Goal: Task Accomplishment & Management: Complete application form

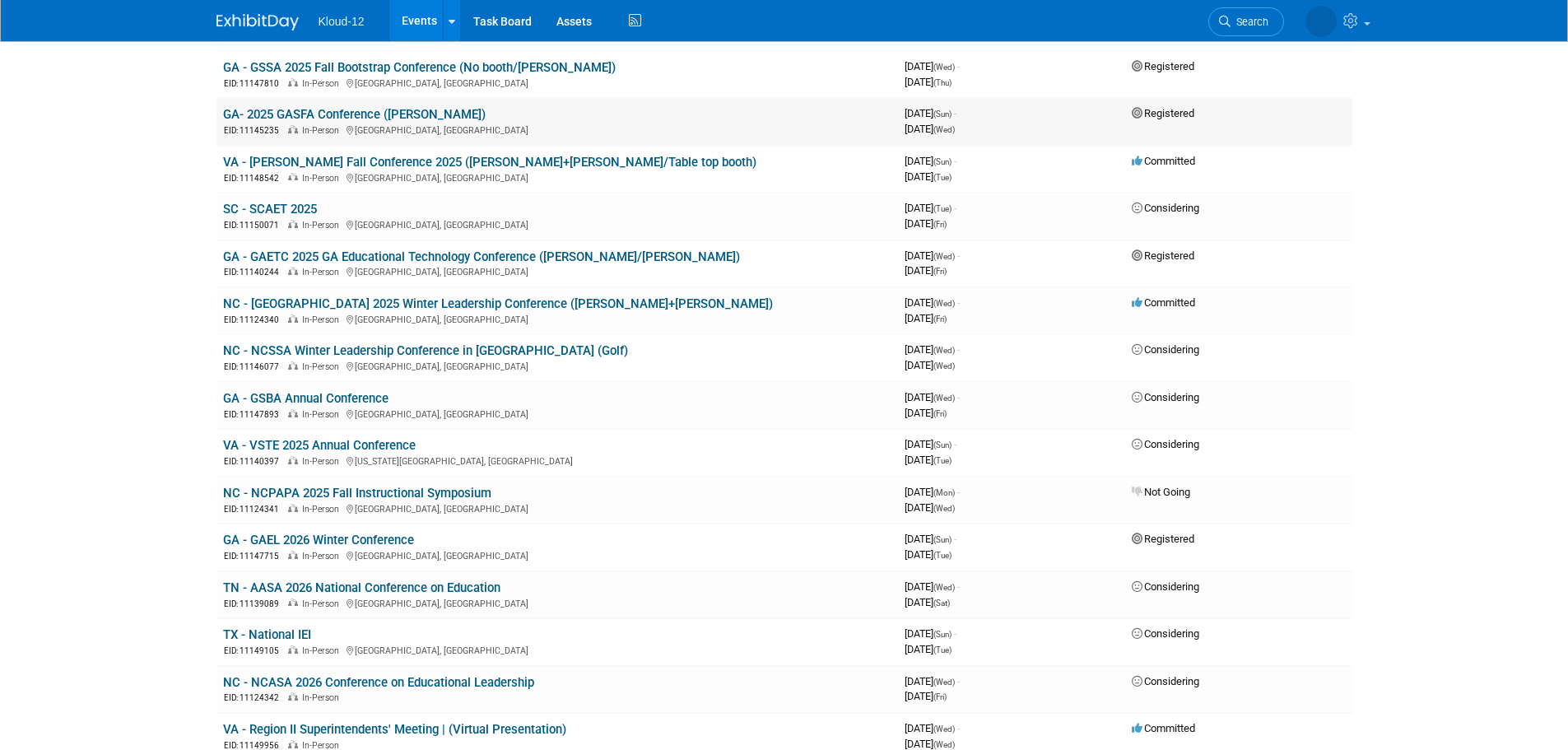
scroll to position [494, 0]
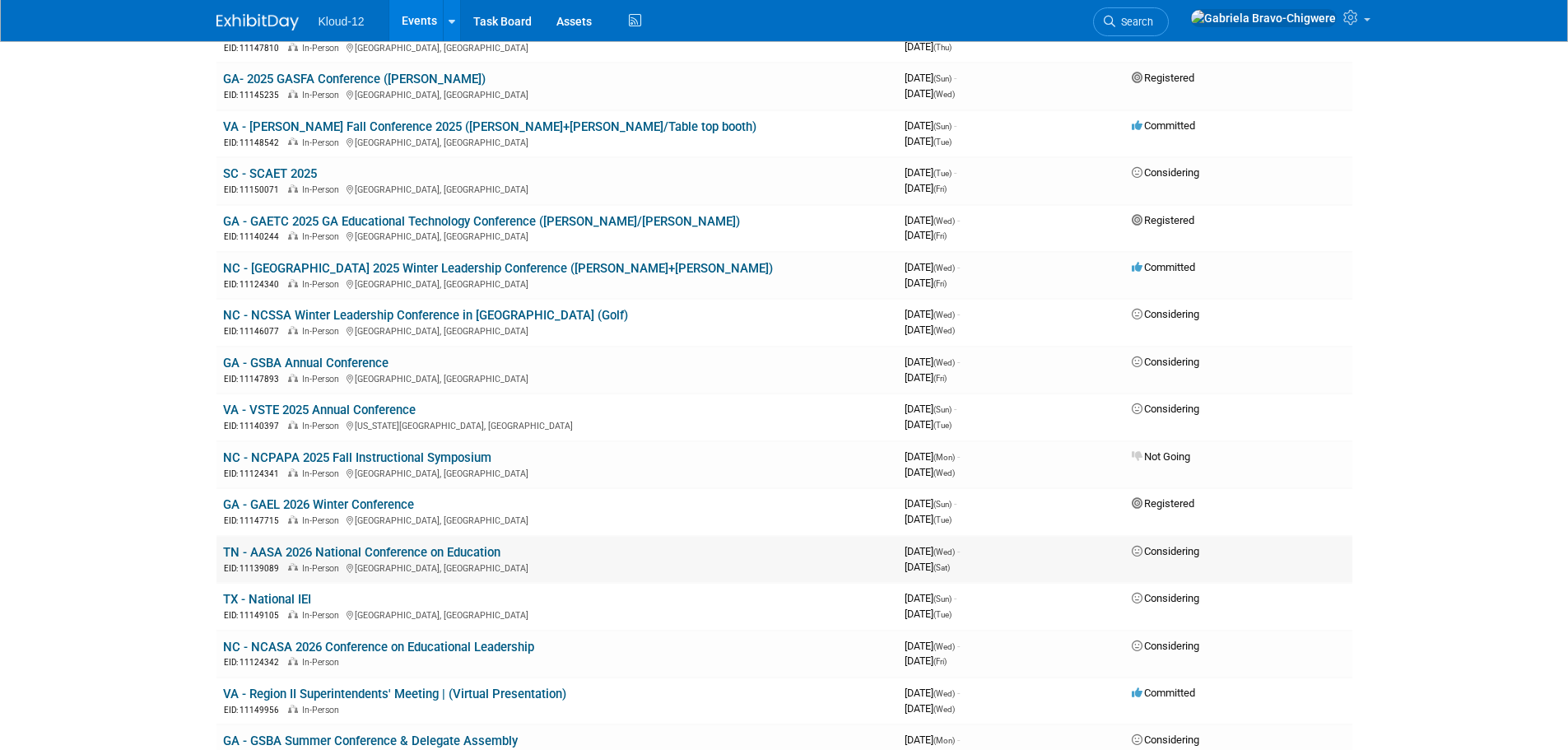
click at [395, 548] on link "TN - AASA 2026 National Conference on Education" at bounding box center [362, 553] width 277 height 15
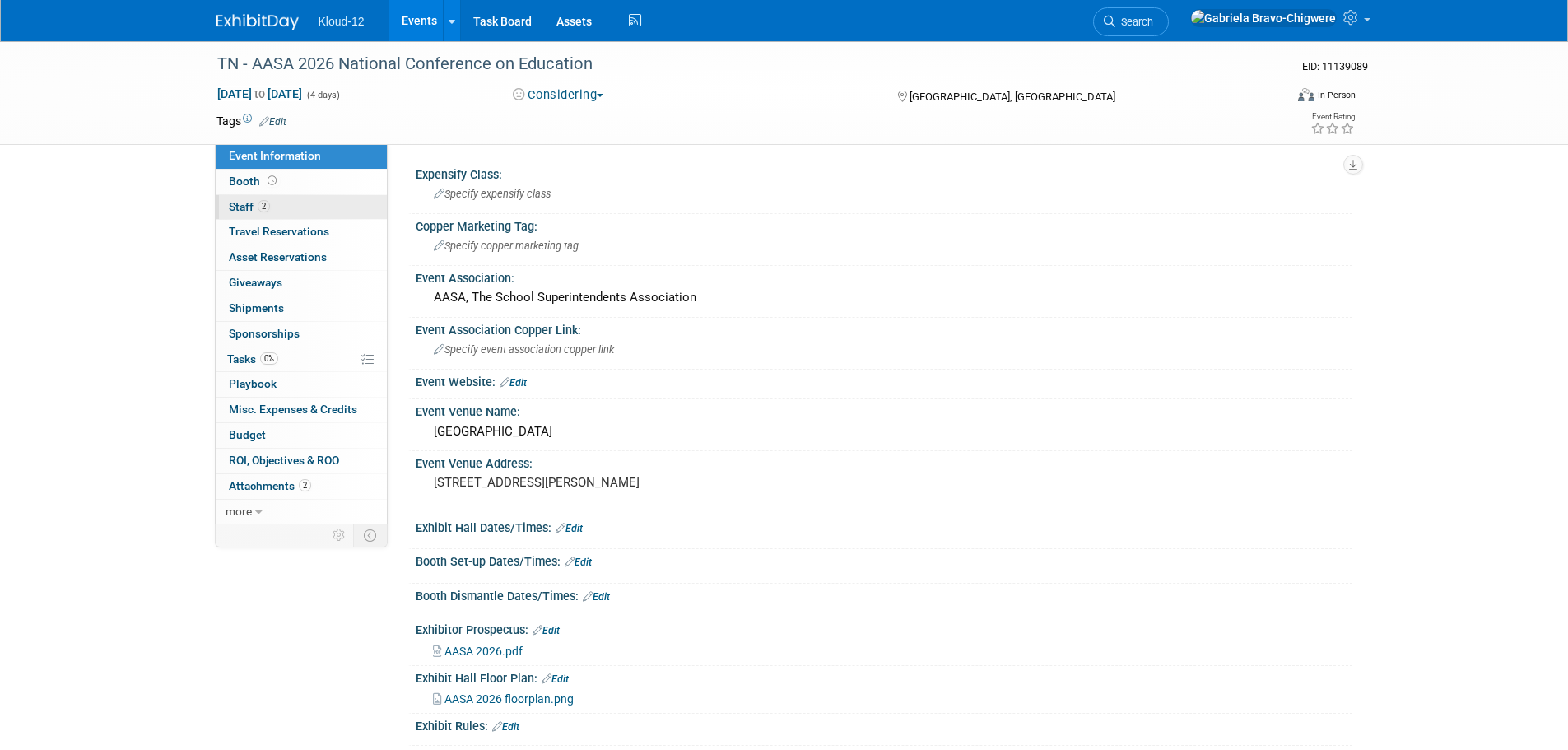
click at [239, 208] on span "Staff 2" at bounding box center [249, 207] width 41 height 13
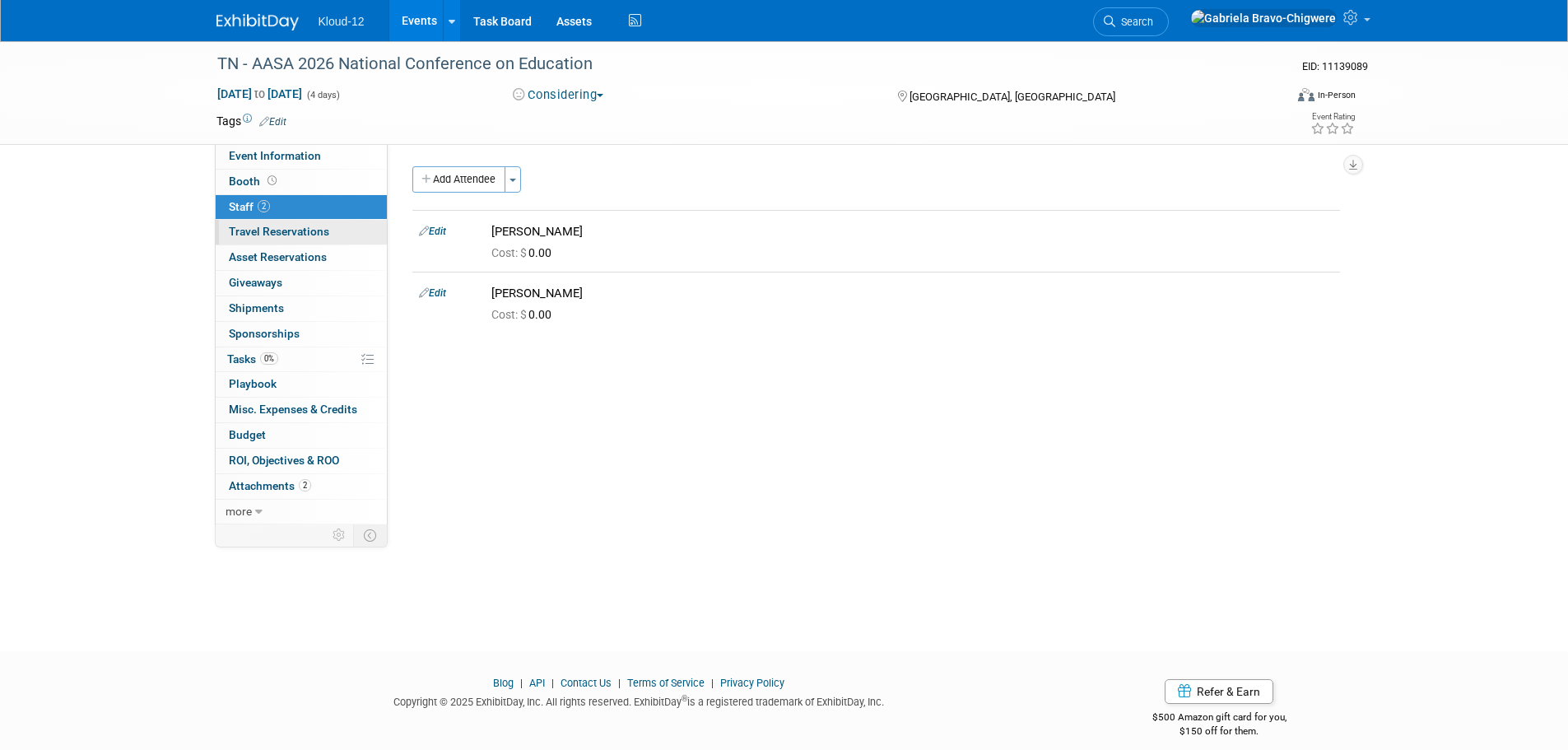
click at [269, 231] on span "Travel Reservations 0" at bounding box center [279, 231] width 101 height 13
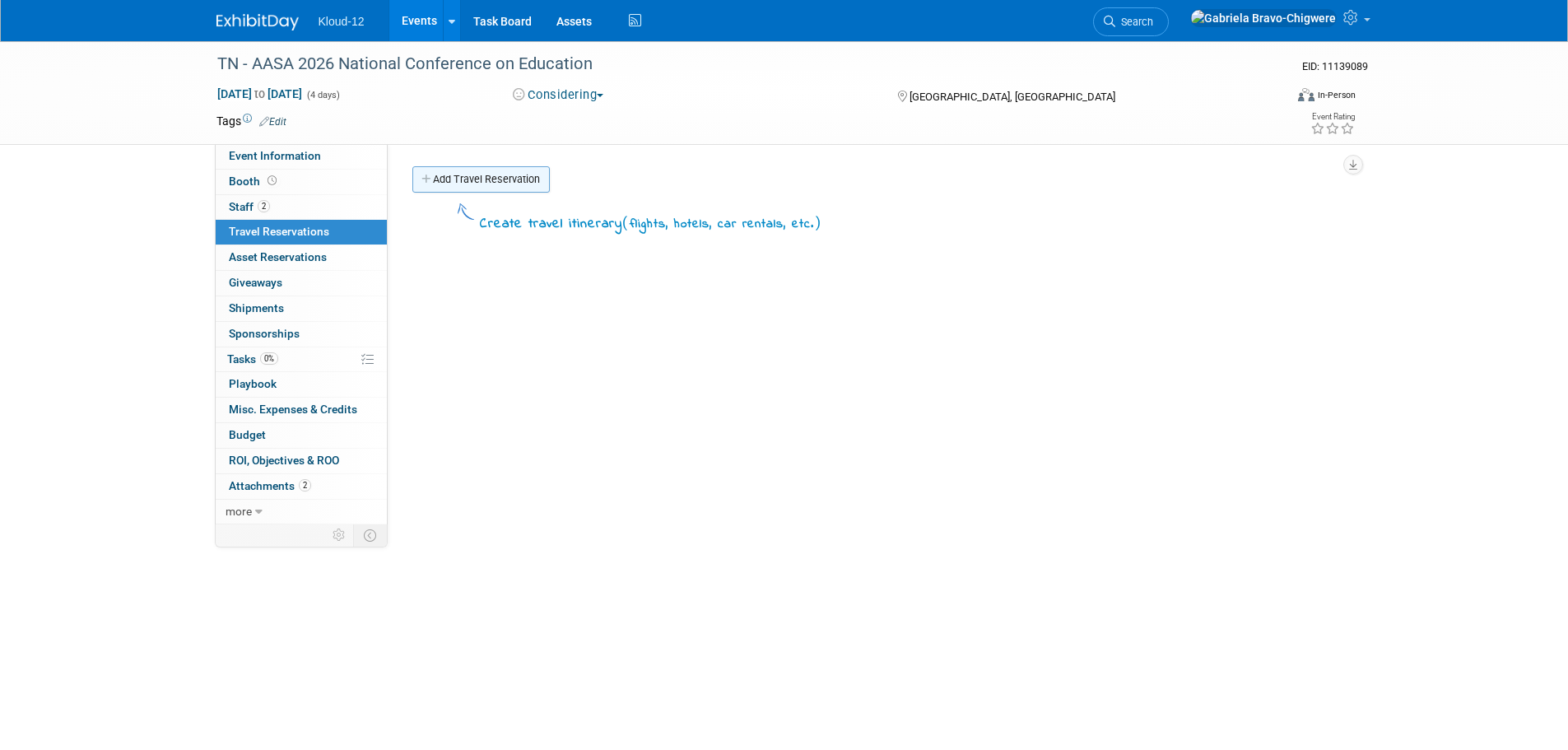
click at [508, 173] on link "Add Travel Reservation" at bounding box center [481, 179] width 138 height 26
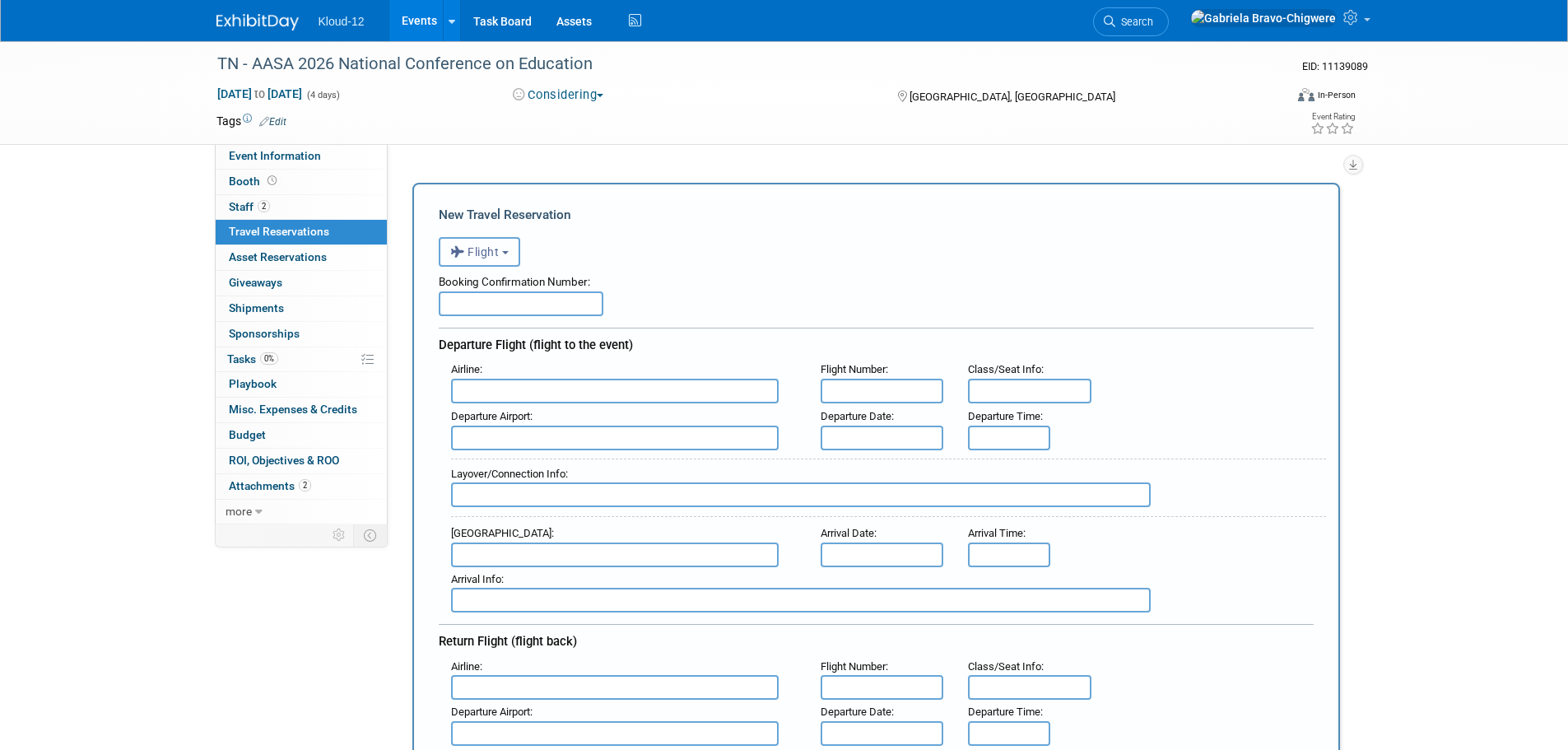
click at [500, 248] on span "Flight" at bounding box center [475, 252] width 50 height 13
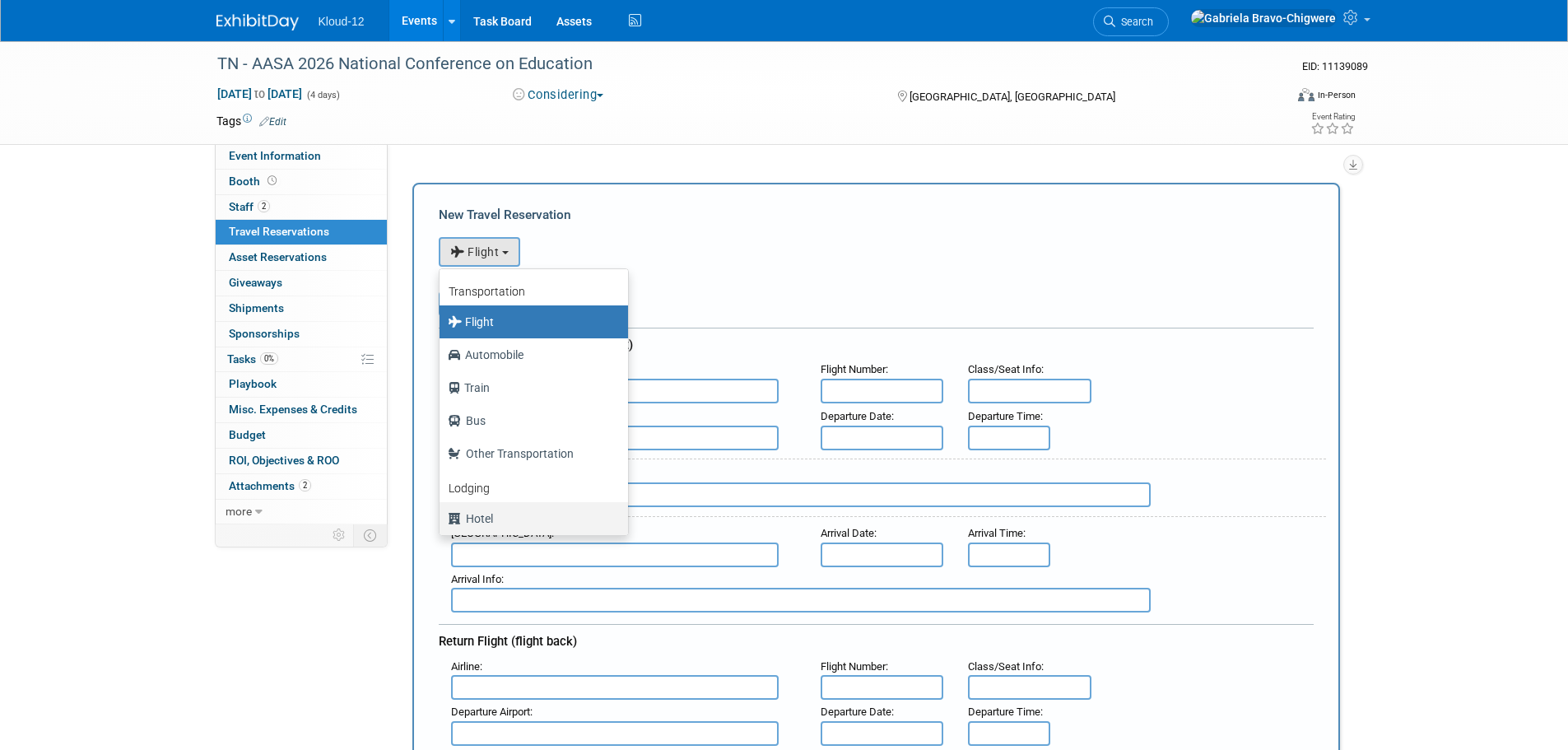
click at [497, 511] on label "Hotel" at bounding box center [529, 518] width 164 height 26
click at [442, 511] on input "Hotel" at bounding box center [436, 516] width 11 height 11
select select "6"
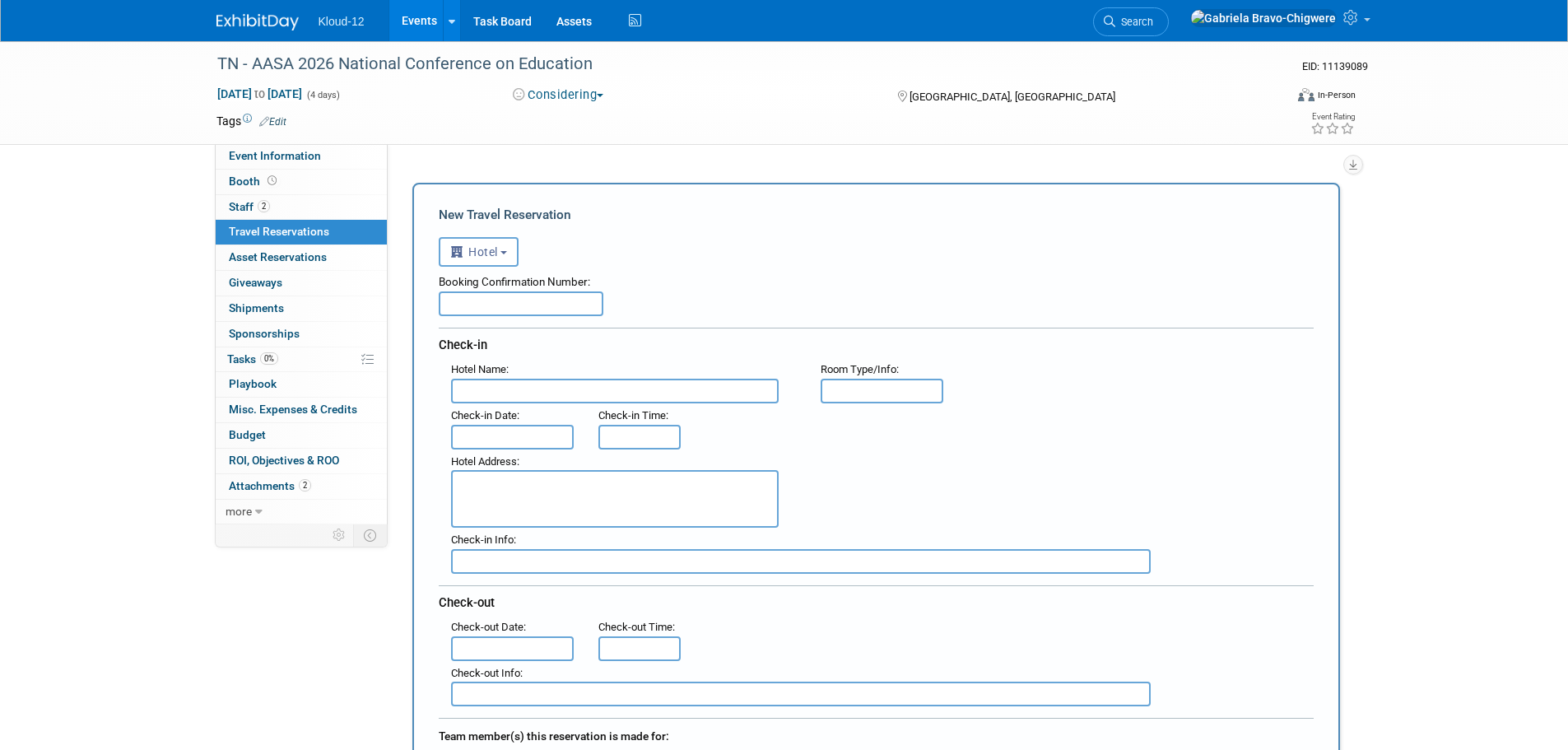
click at [539, 391] on input "text" at bounding box center [615, 391] width 328 height 24
paste input "SpringHill Suites by Marriott [GEOGRAPHIC_DATA]/[GEOGRAPHIC_DATA]"
type input "SpringHill Suites by Marriott [GEOGRAPHIC_DATA]/[GEOGRAPHIC_DATA]"
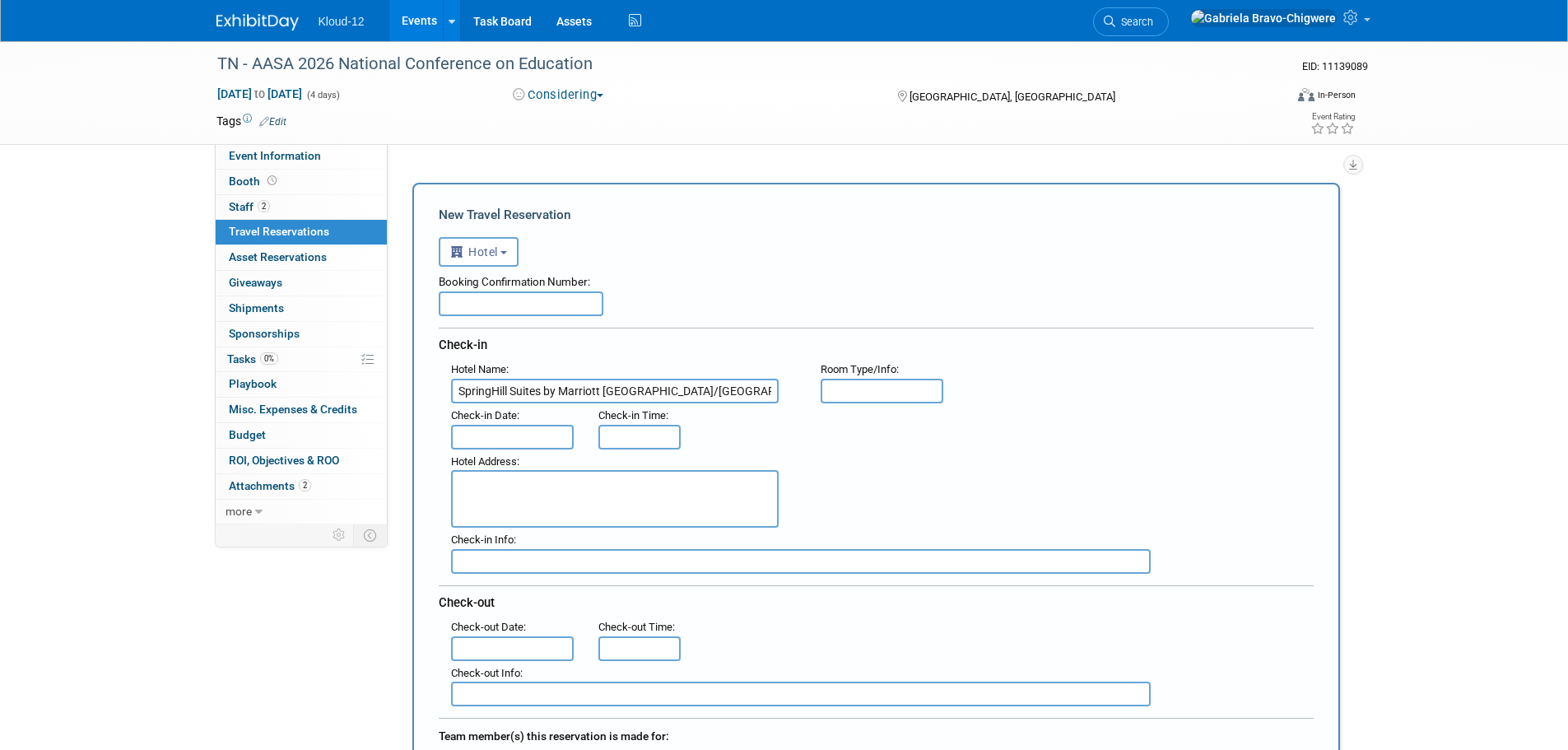
click at [492, 308] on input "text" at bounding box center [521, 303] width 165 height 24
paste input "82691160"
type input "82691160"
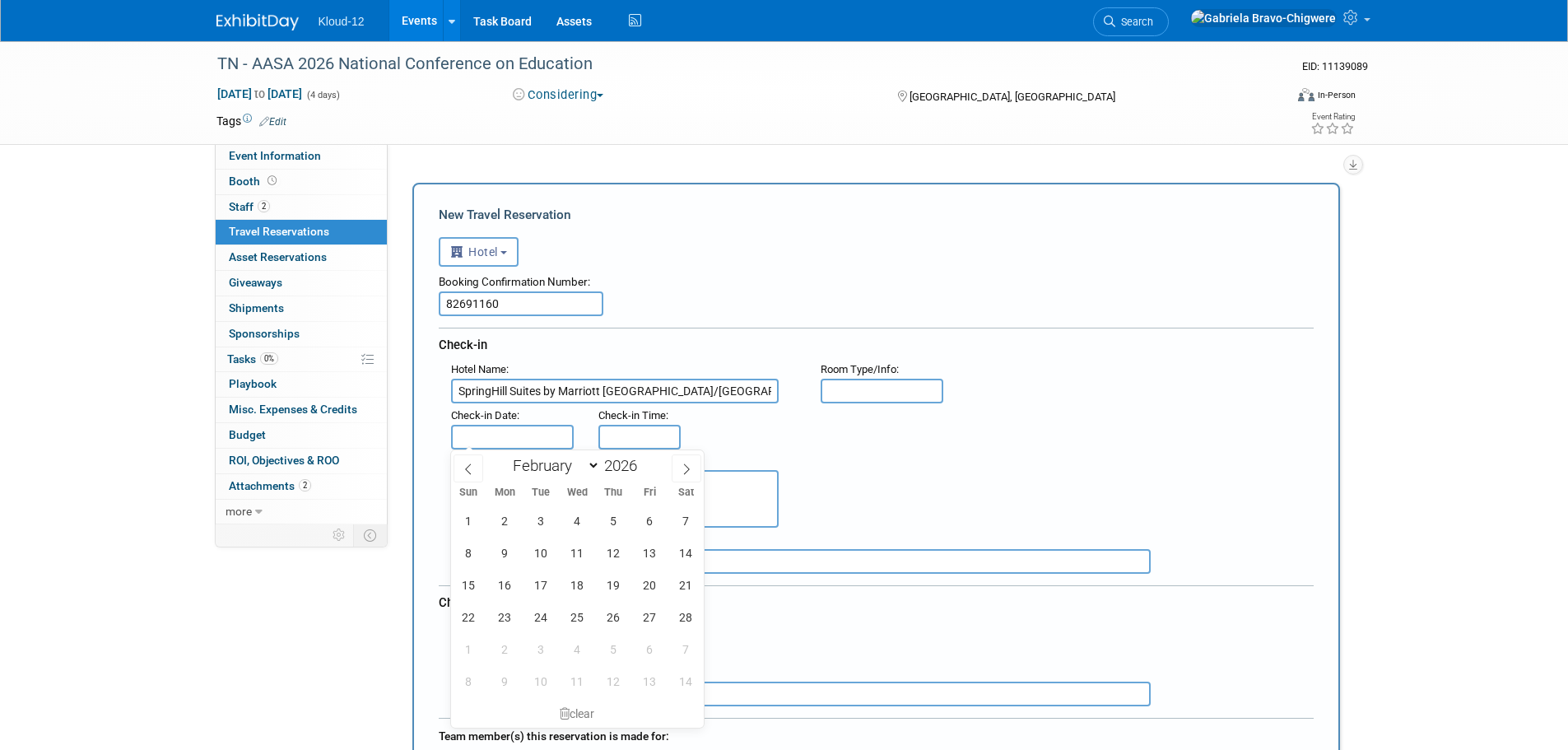
click at [531, 435] on input "text" at bounding box center [513, 437] width 124 height 24
click at [584, 553] on span "11" at bounding box center [577, 553] width 32 height 32
type input "[DATE]"
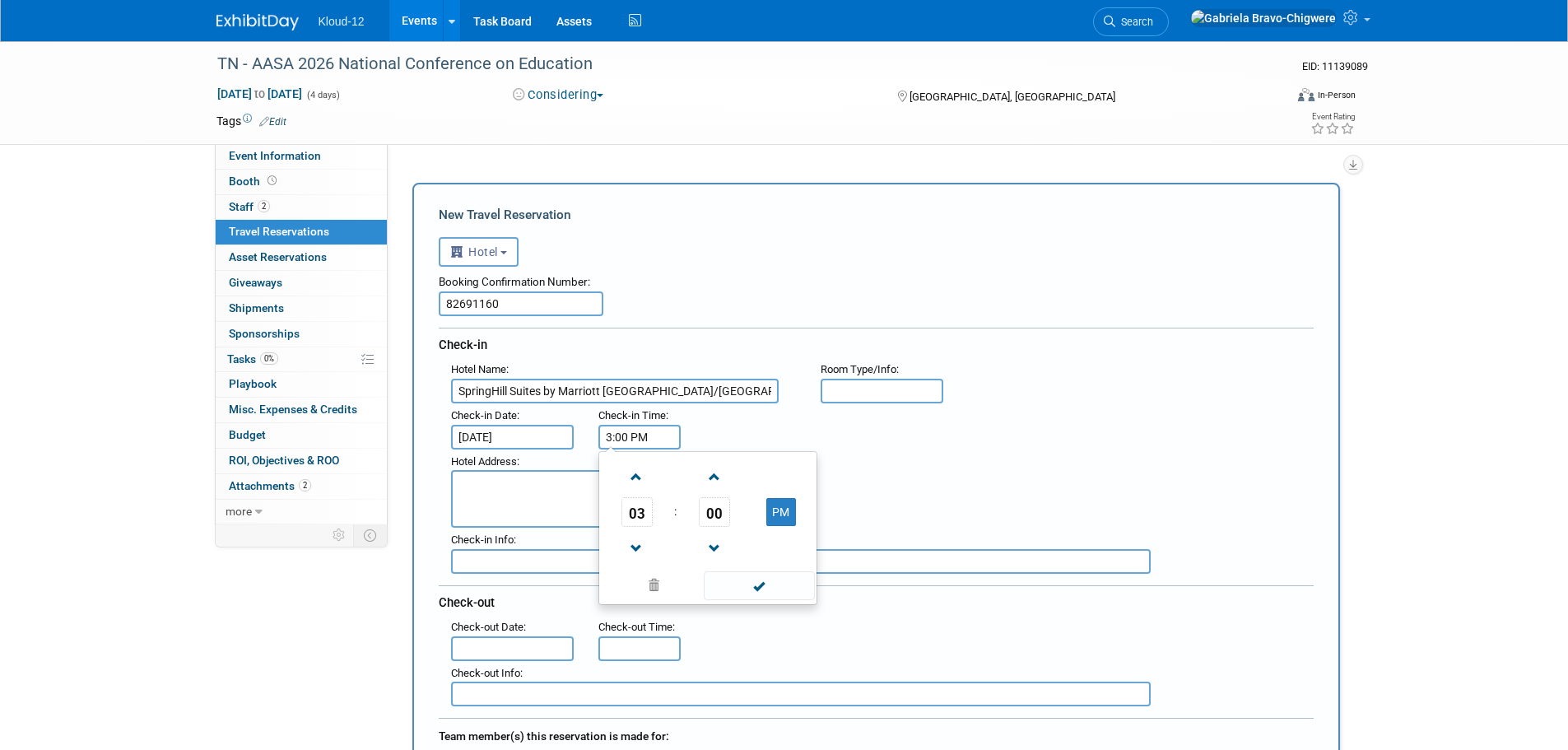
click at [634, 436] on input "3:00 PM" at bounding box center [639, 437] width 82 height 24
click at [643, 546] on span at bounding box center [637, 548] width 29 height 29
click at [626, 460] on link at bounding box center [637, 476] width 31 height 42
type input "4:00 PM"
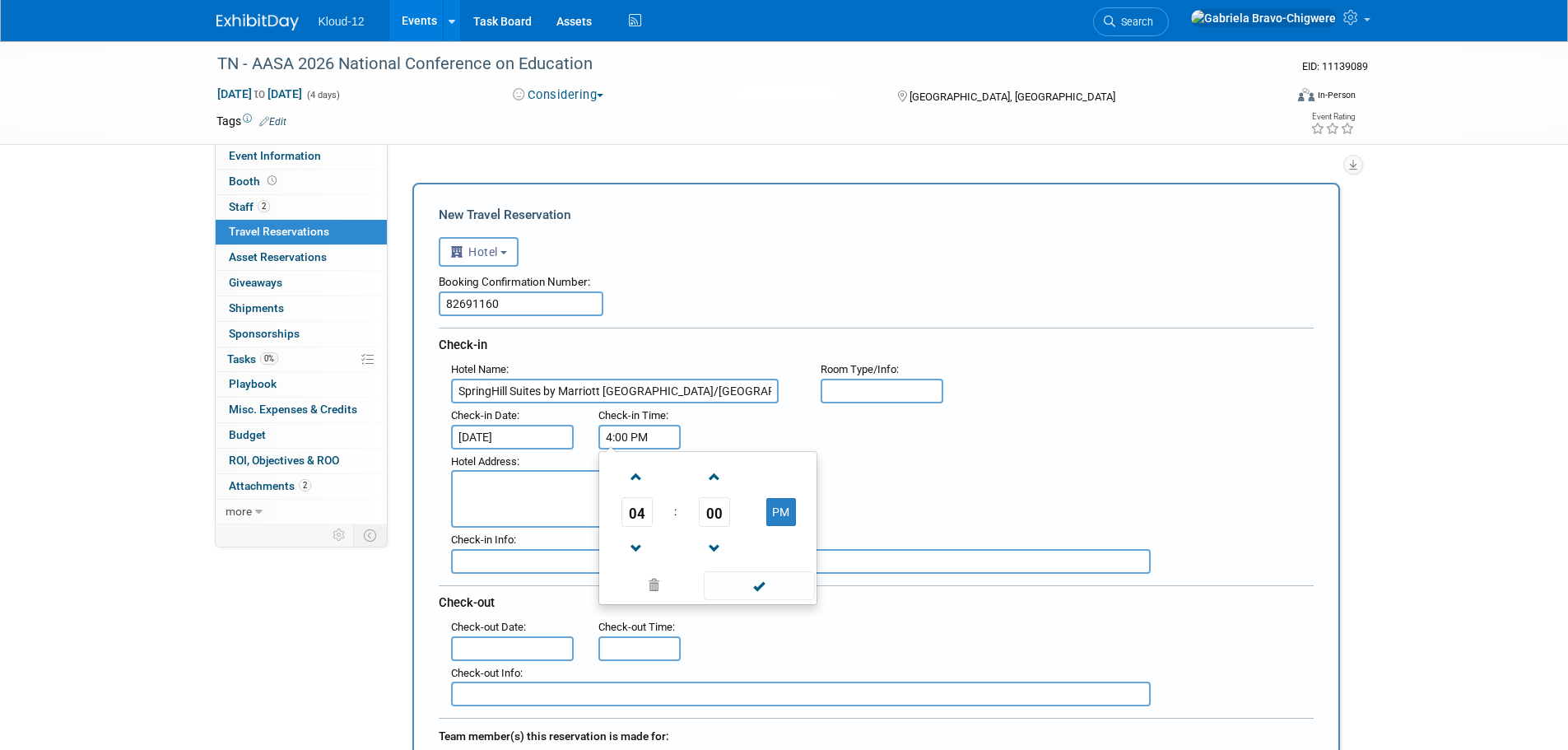
click at [723, 438] on div ": Check-in Date : [DATE] Check-in Time : 4:00 PM 04 : 00 PM 12 01 02 03 04 05 0…" at bounding box center [882, 426] width 887 height 46
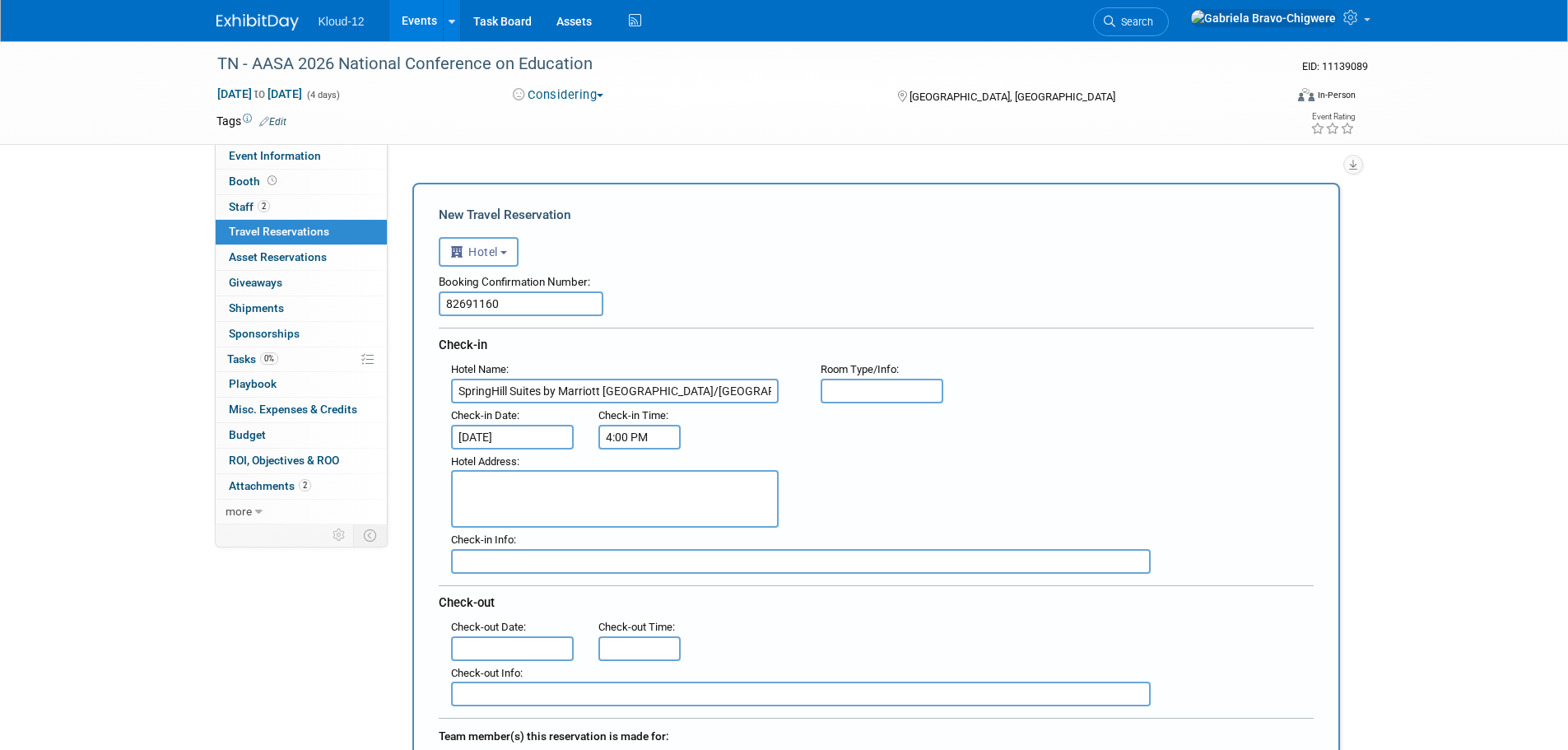
click at [865, 389] on input "text" at bounding box center [882, 391] width 124 height 24
type input "2 QUEENS"
click at [511, 480] on textarea at bounding box center [615, 498] width 328 height 58
paste textarea "[STREET_ADDRESS][PERSON_NAME][US_STATE]"
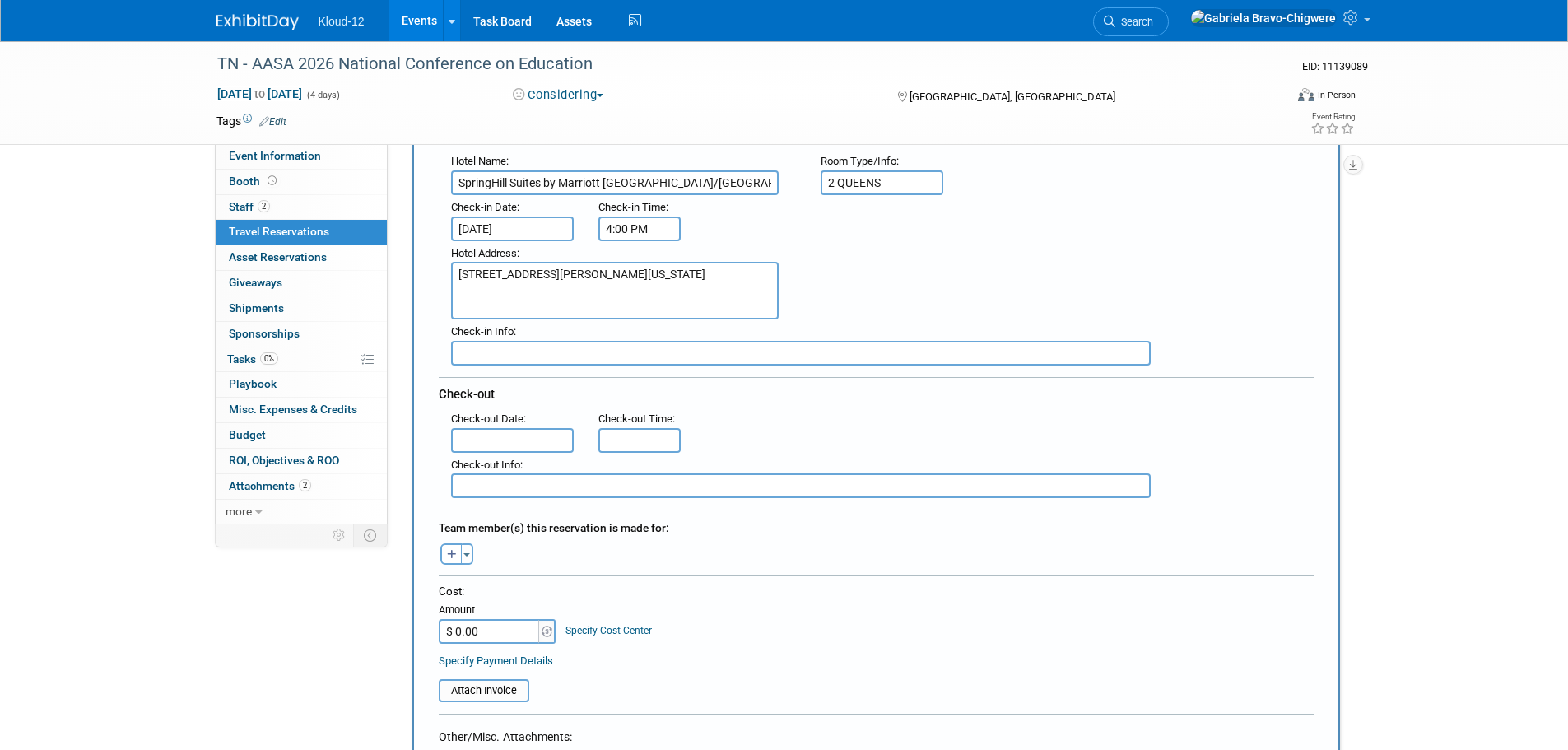
scroll to position [247, 0]
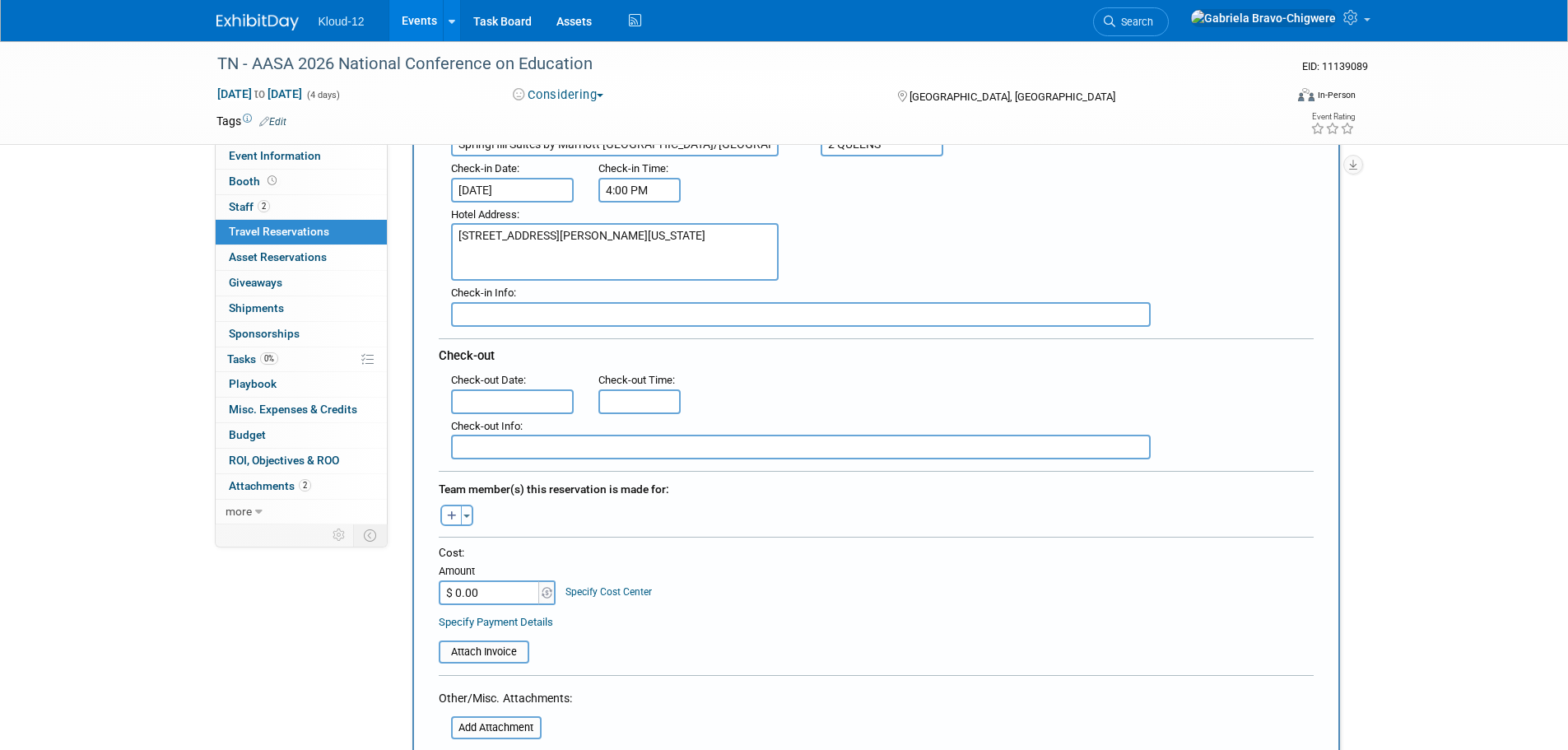
type textarea "[STREET_ADDRESS][PERSON_NAME][US_STATE]"
click at [484, 401] on input "text" at bounding box center [513, 401] width 124 height 24
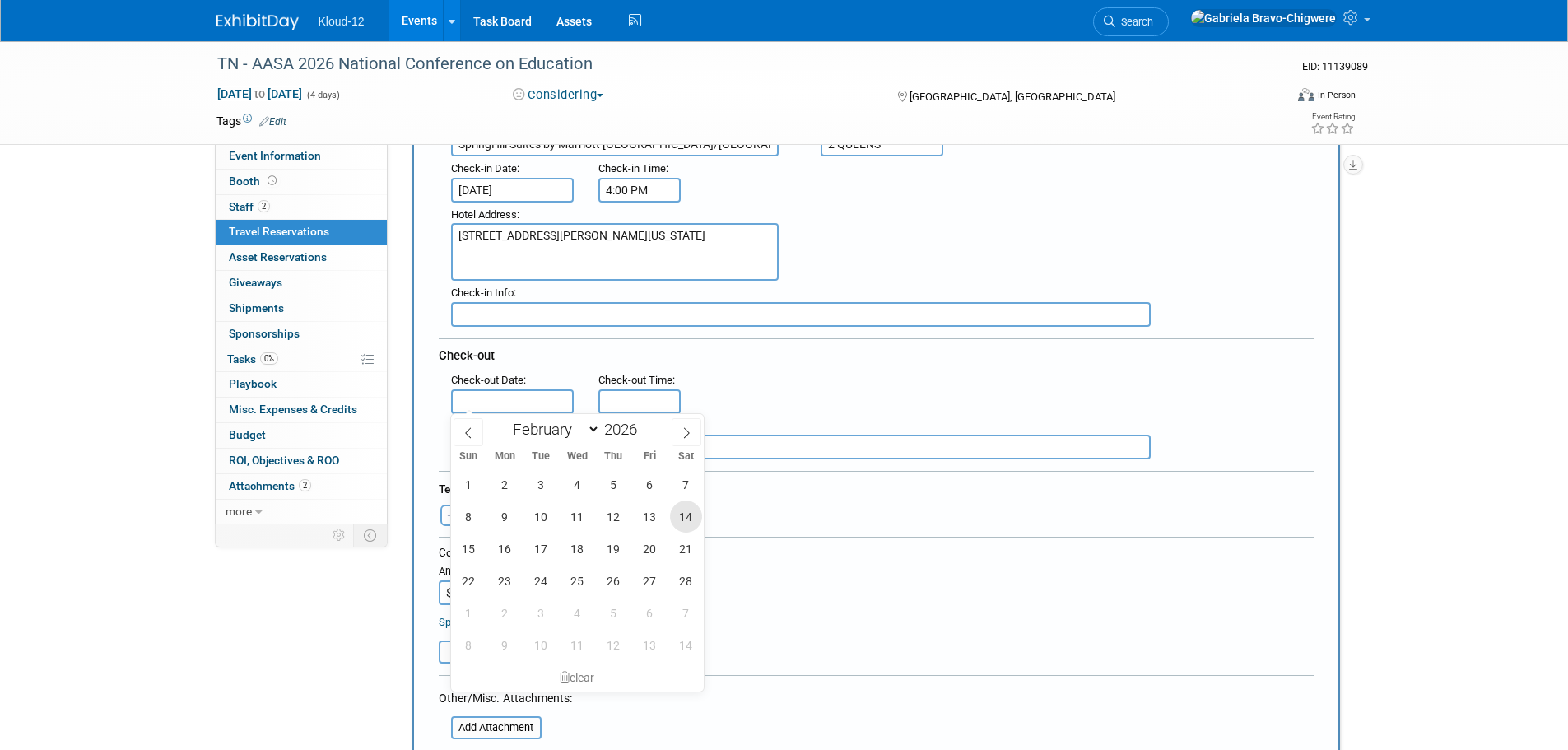
click at [686, 517] on span "14" at bounding box center [686, 517] width 32 height 32
type input "[DATE]"
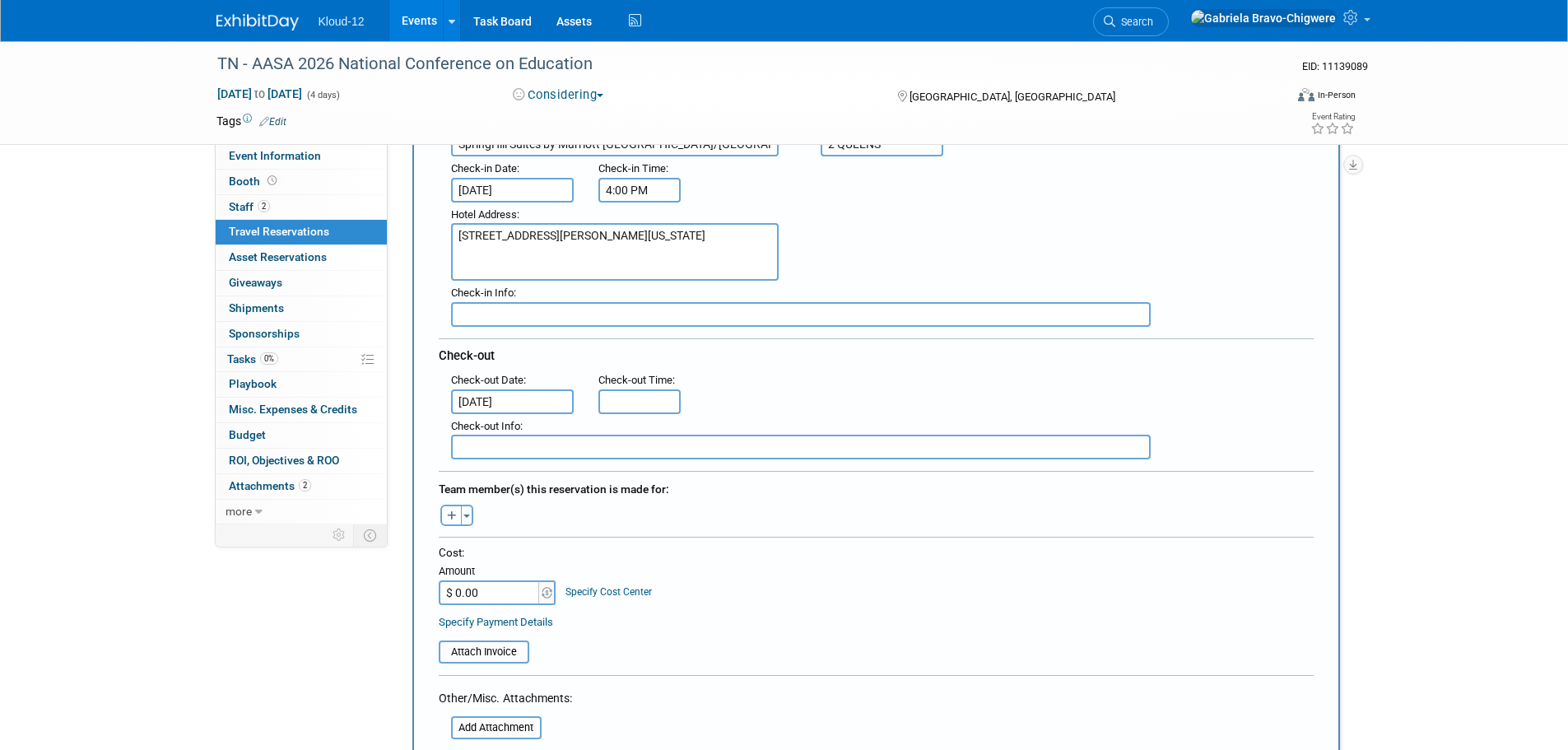
type input "11:00 AM"
click at [630, 404] on input "11:00 AM" at bounding box center [639, 401] width 82 height 24
click at [852, 385] on div ": Check-out Date : [DATE] Check-out Time : 11:00 AM" at bounding box center [882, 391] width 887 height 46
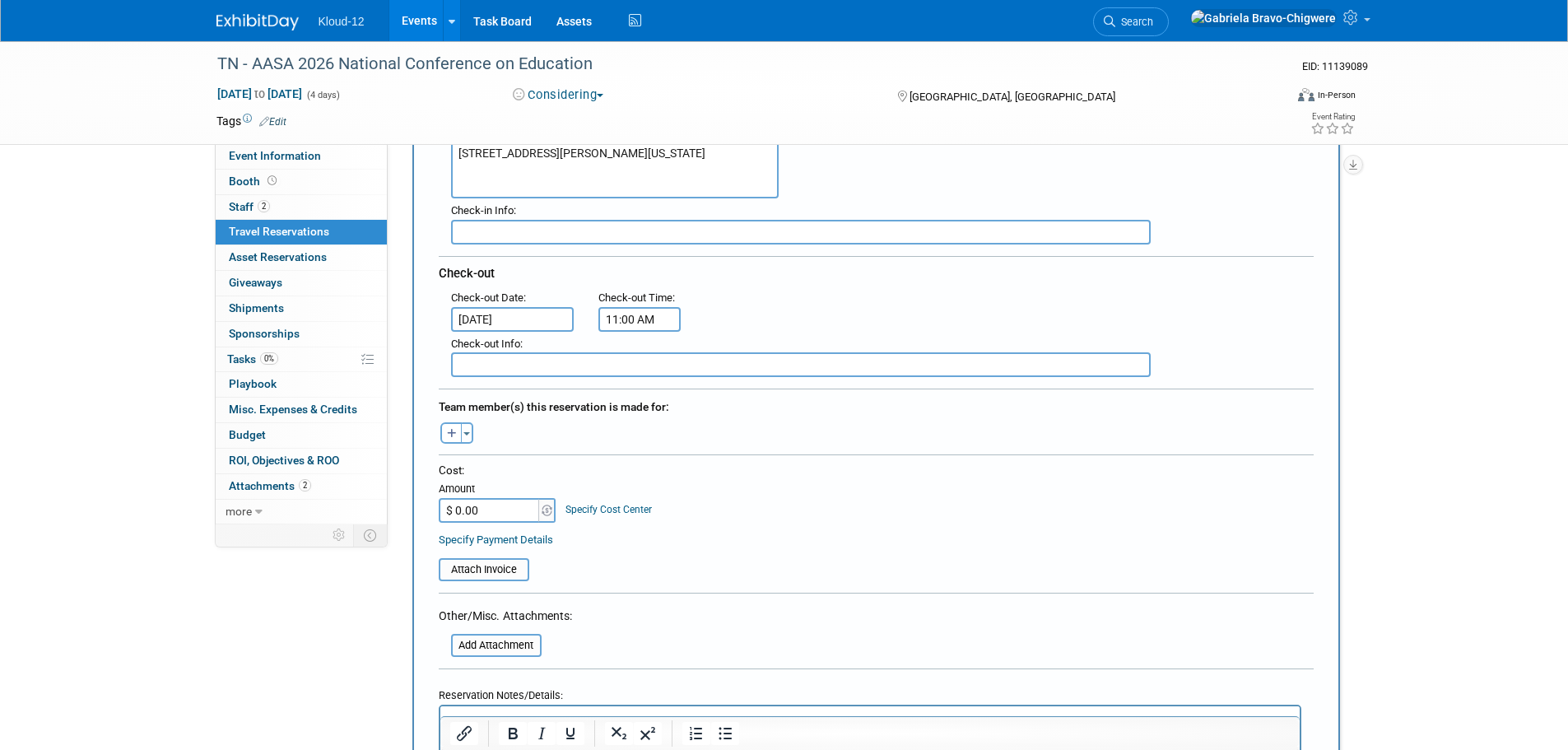
scroll to position [412, 0]
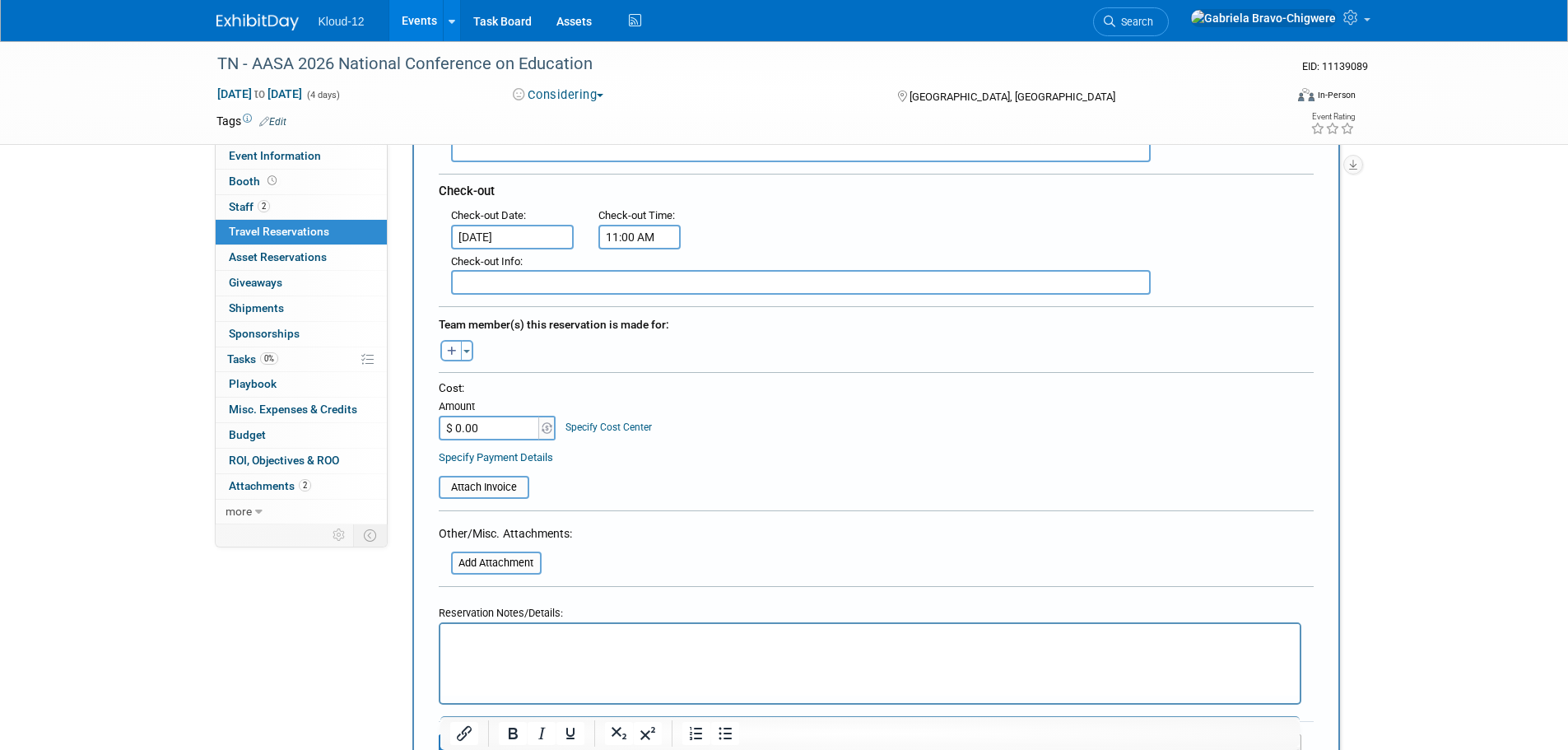
click at [459, 347] on button "button" at bounding box center [450, 350] width 21 height 21
select select
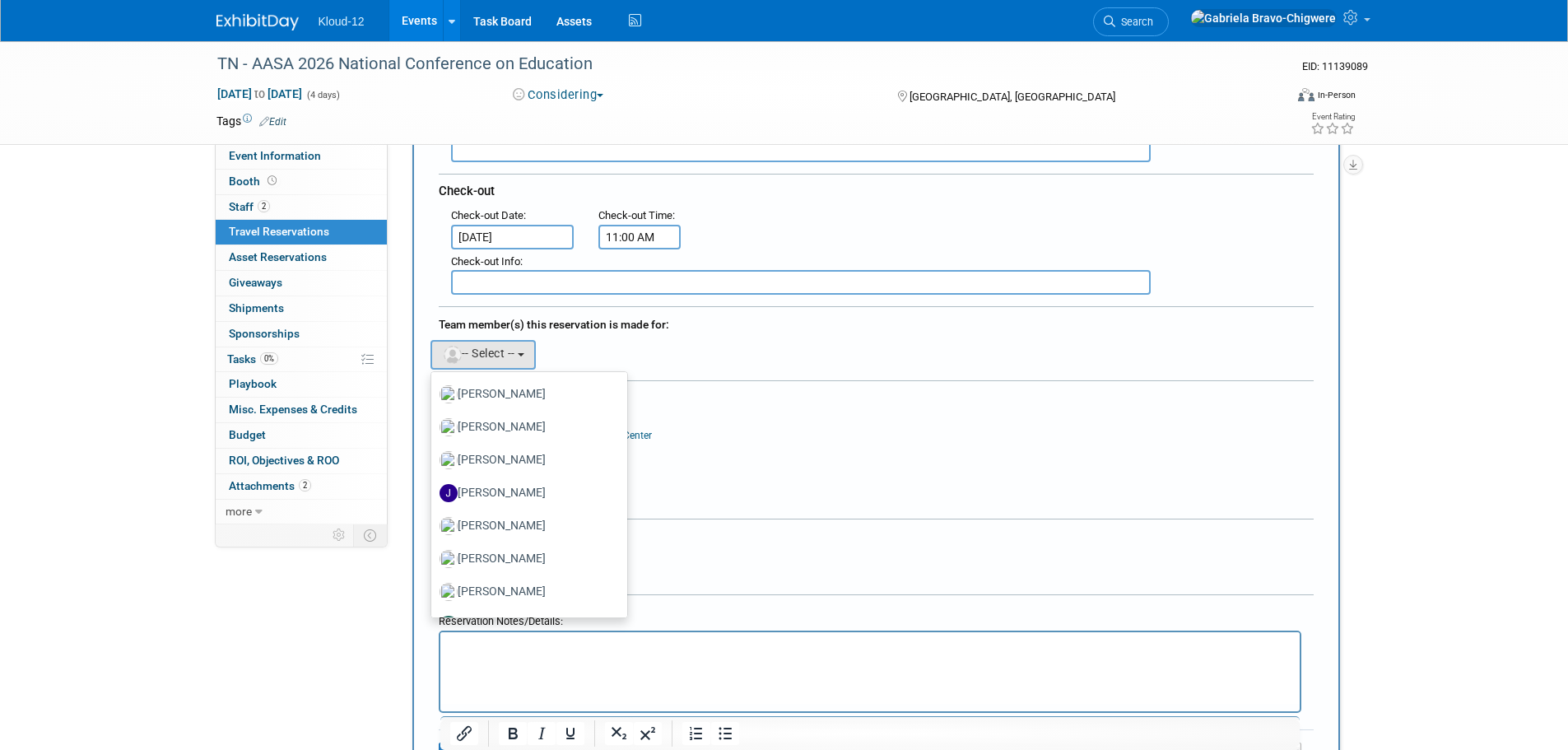
scroll to position [247, 0]
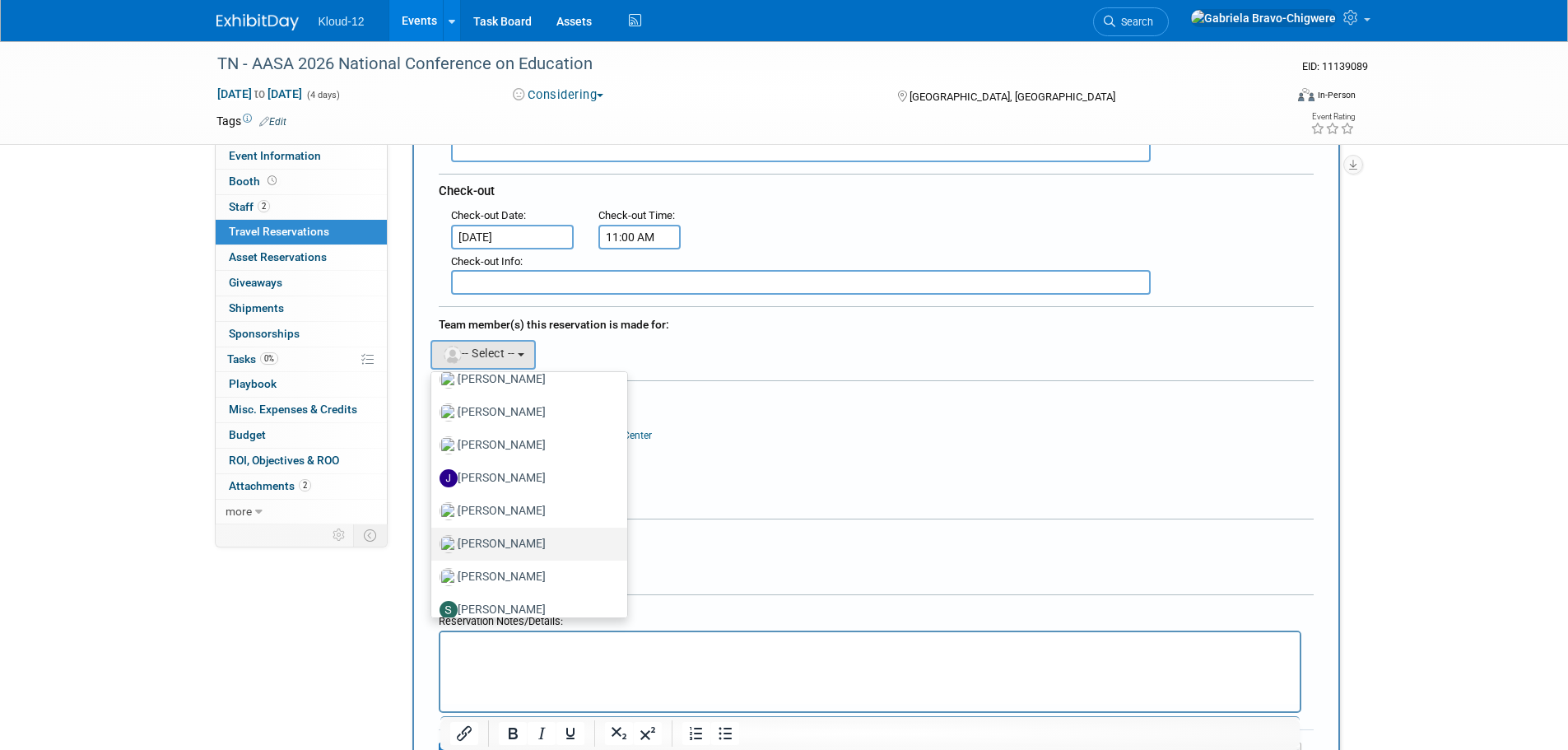
click at [535, 543] on label "[PERSON_NAME]" at bounding box center [525, 543] width 172 height 26
click at [434, 543] on input "[PERSON_NAME]" at bounding box center [429, 542] width 11 height 11
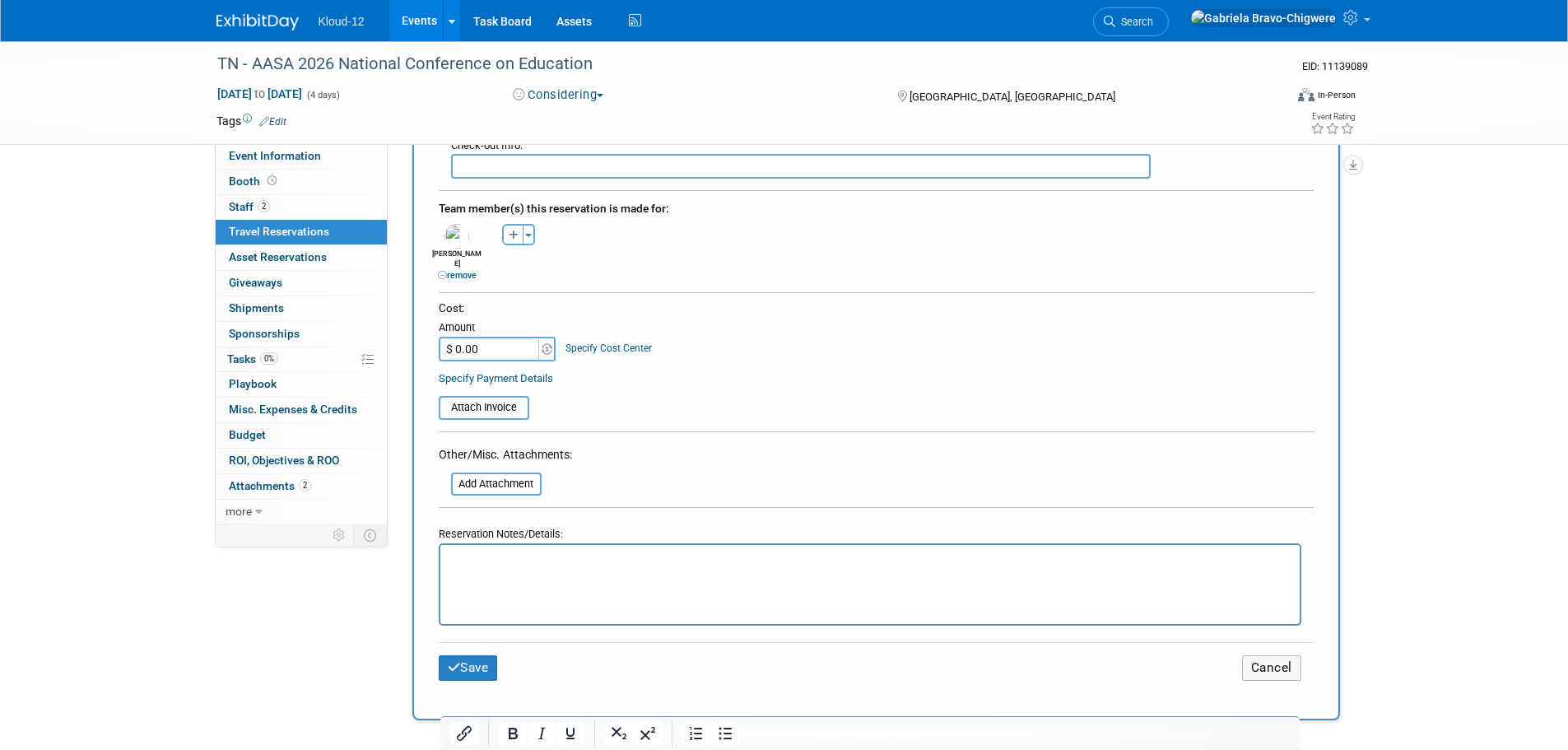
scroll to position [576, 0]
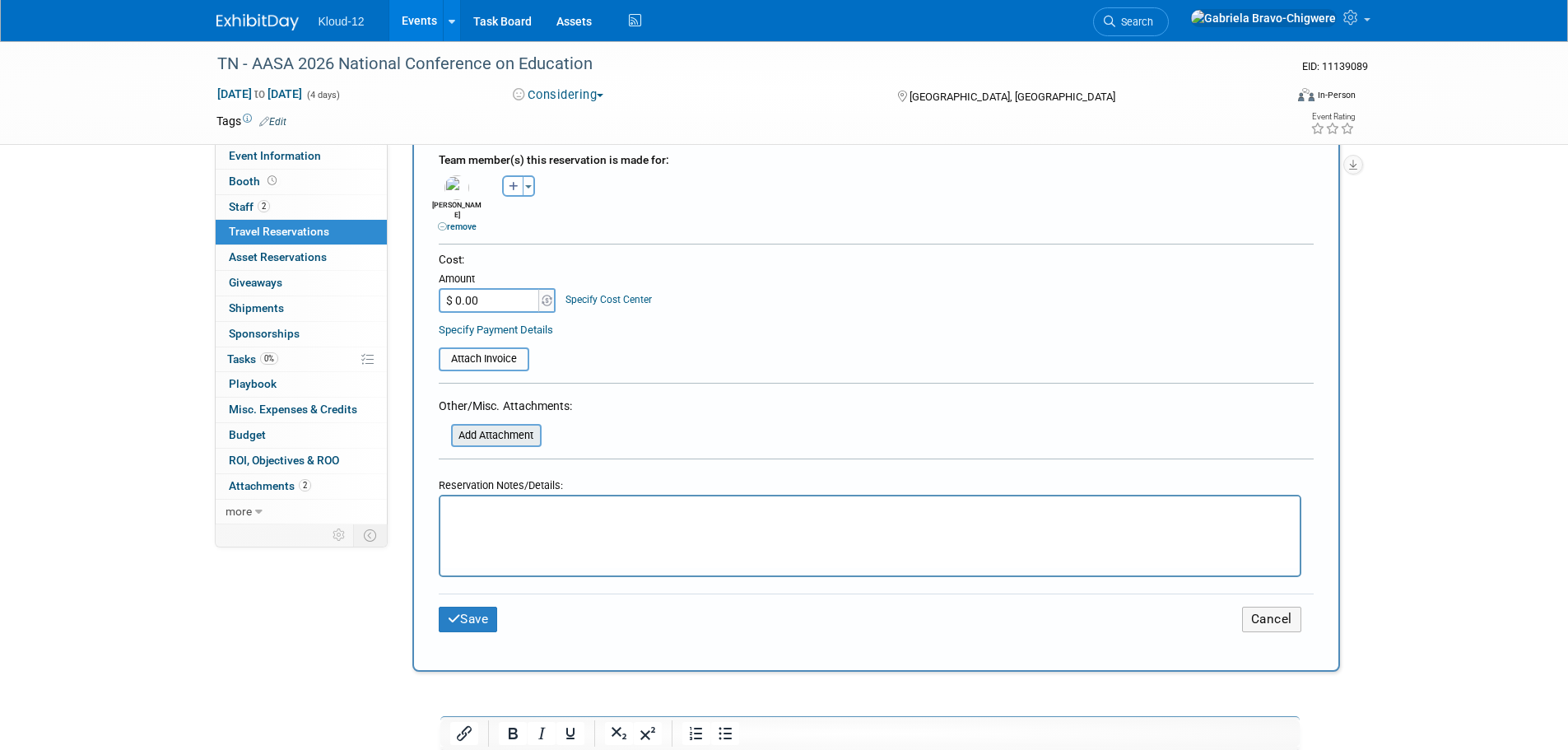
click at [503, 426] on input "file" at bounding box center [442, 436] width 196 height 20
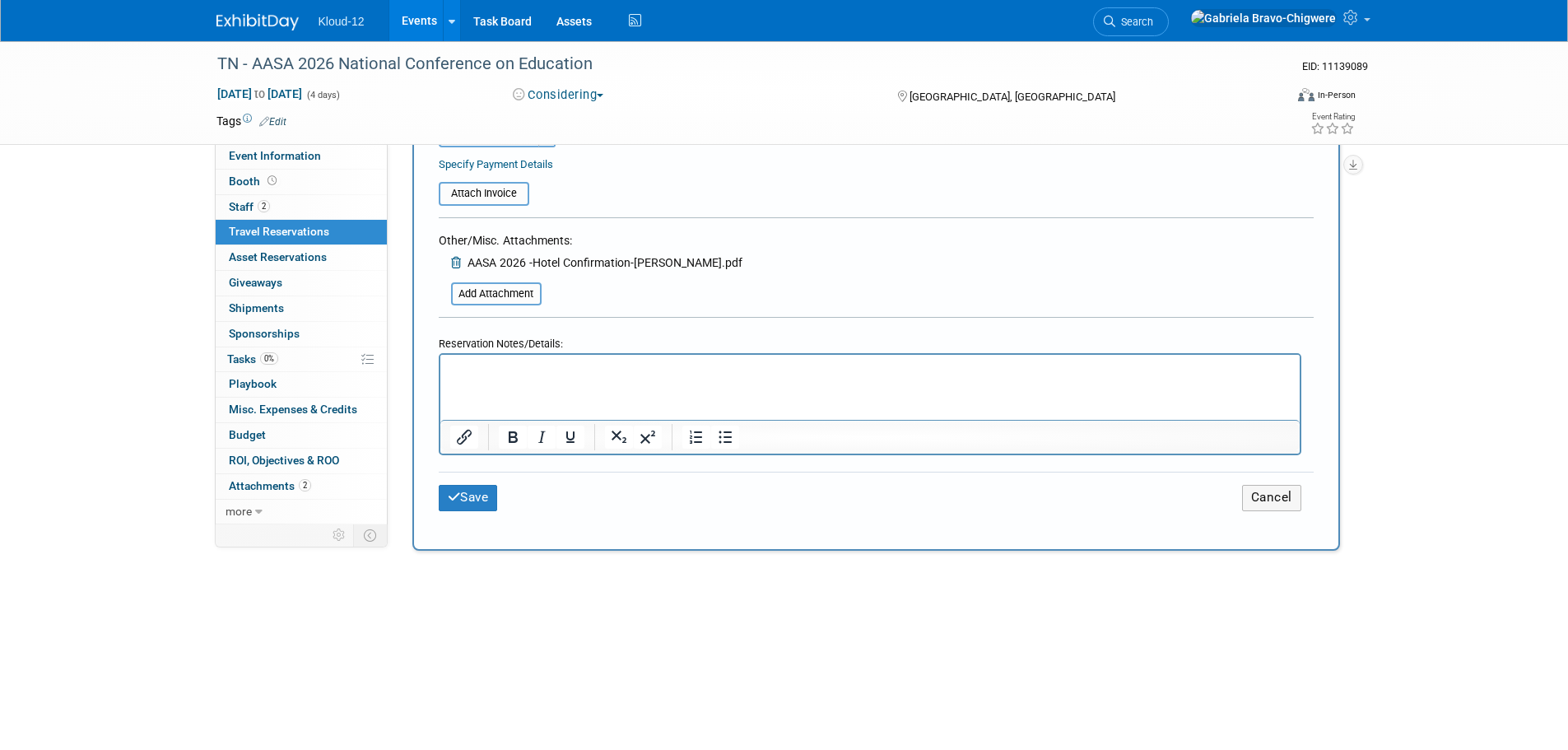
scroll to position [741, 0]
click at [508, 375] on p "Rich Text Area. Press ALT-0 for help." at bounding box center [870, 370] width 840 height 18
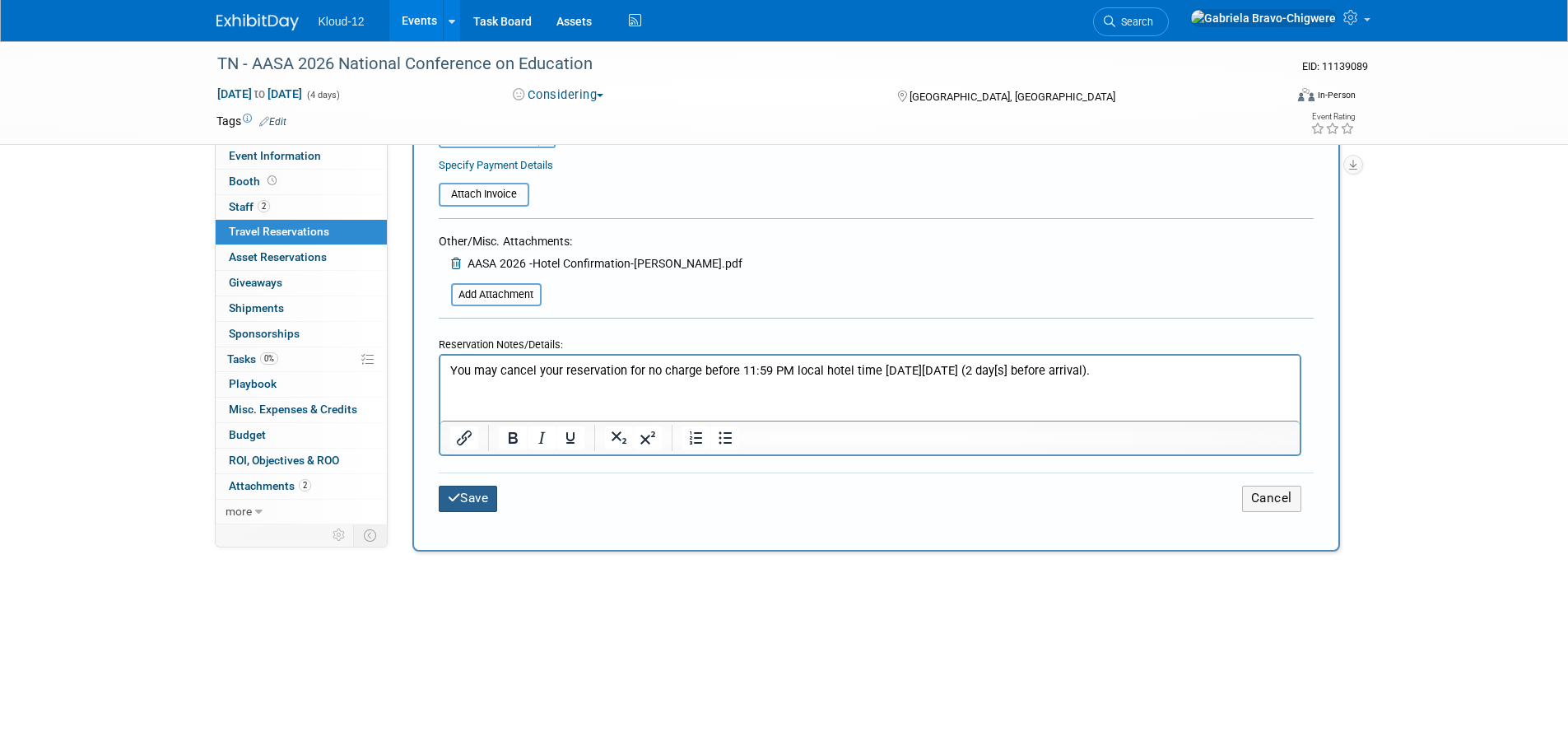
click at [472, 487] on button "Save" at bounding box center [468, 498] width 60 height 25
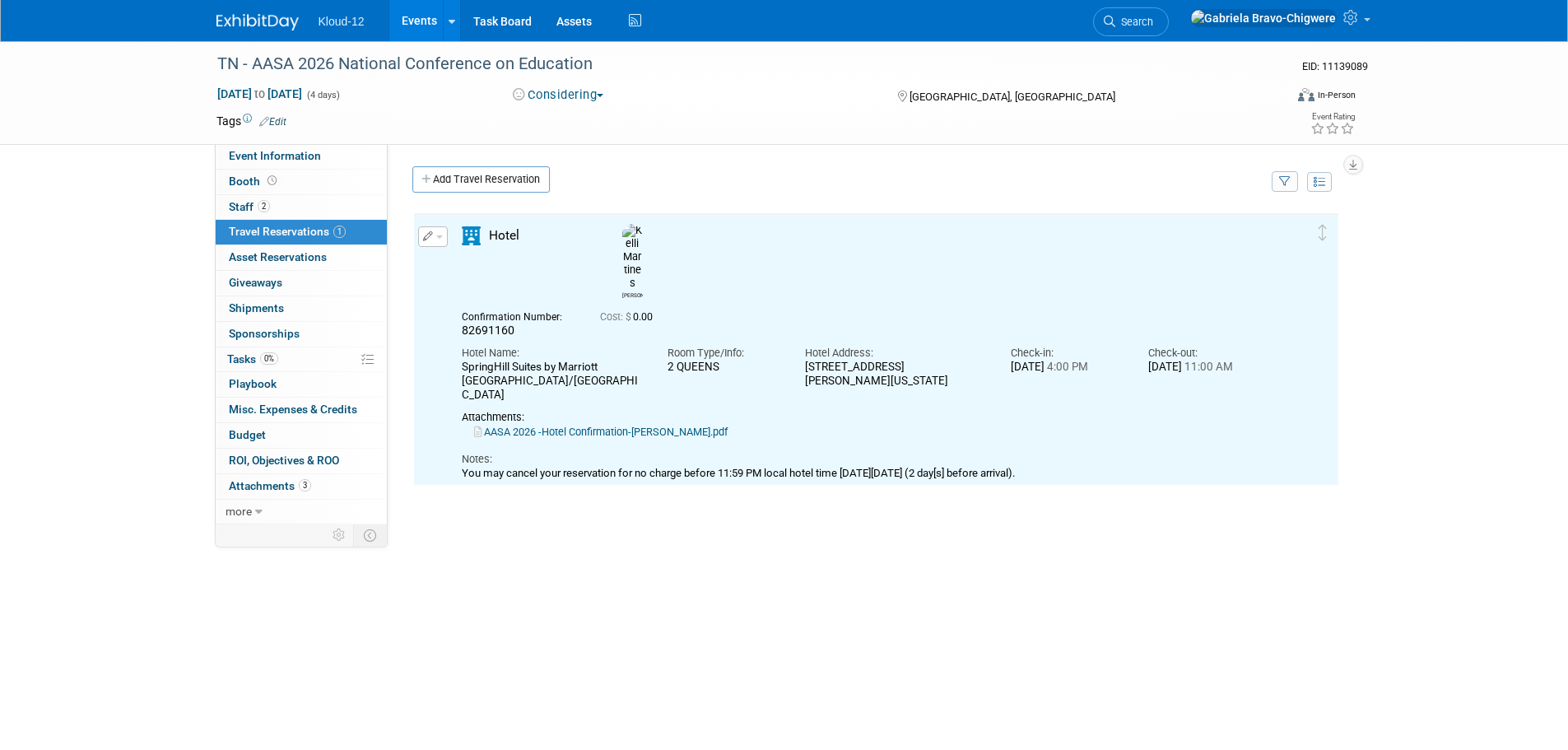
scroll to position [0, 0]
click at [480, 184] on link "Add Travel Reservation" at bounding box center [481, 179] width 138 height 26
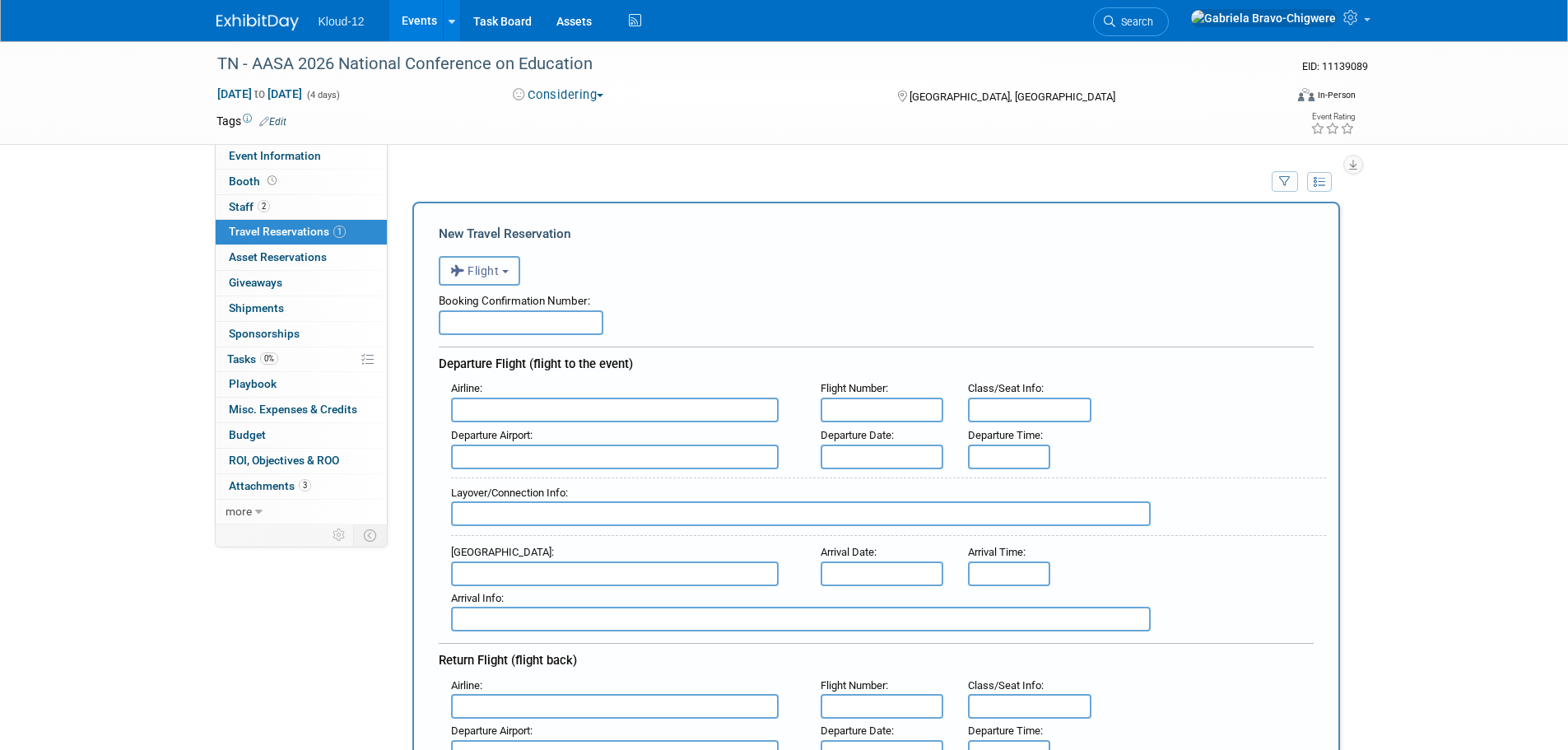
drag, startPoint x: 487, startPoint y: 267, endPoint x: 489, endPoint y: 306, distance: 39.1
click at [487, 268] on span "Flight" at bounding box center [475, 270] width 50 height 13
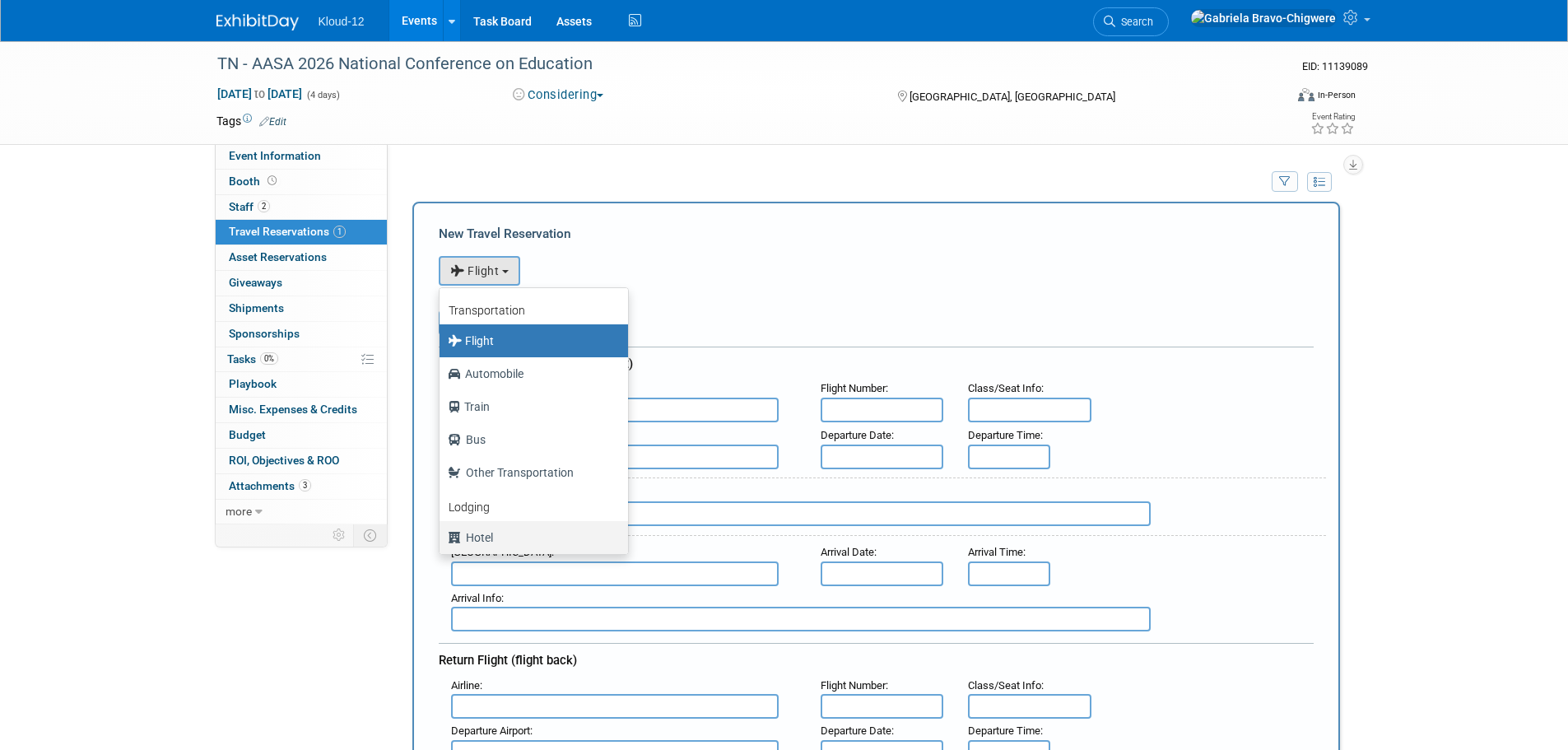
click at [498, 537] on label "Hotel" at bounding box center [529, 537] width 164 height 26
click at [442, 537] on input "Hotel" at bounding box center [436, 535] width 11 height 11
select select "6"
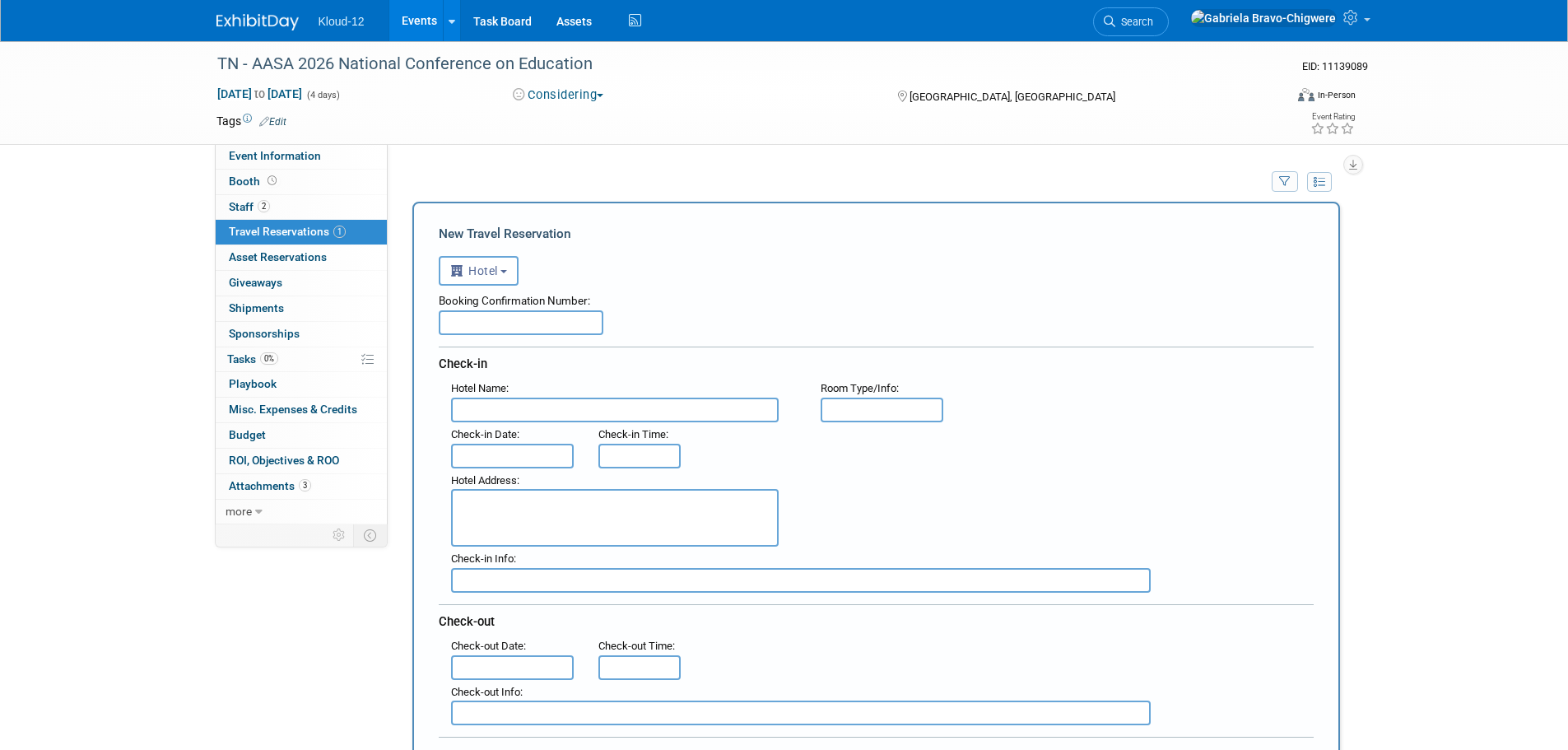
click at [551, 410] on input "text" at bounding box center [615, 409] width 328 height 24
paste input "SpringHill Suites by Marriott [GEOGRAPHIC_DATA]/[GEOGRAPHIC_DATA]"
type input "SpringHill Suites by Marriott [GEOGRAPHIC_DATA]/[GEOGRAPHIC_DATA]"
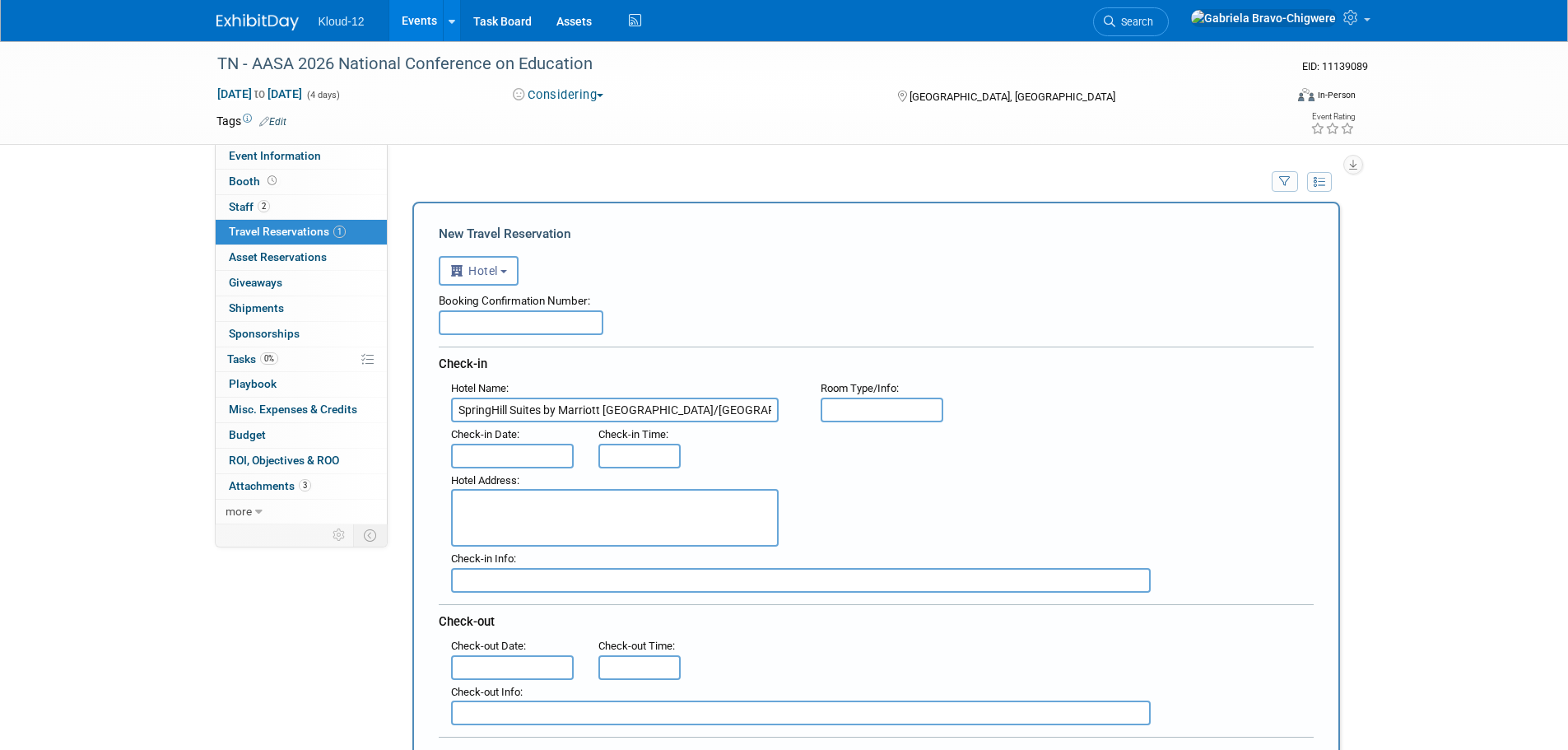
click at [493, 440] on span "Check-in Date" at bounding box center [484, 433] width 66 height 13
click at [485, 448] on input "text" at bounding box center [513, 455] width 124 height 24
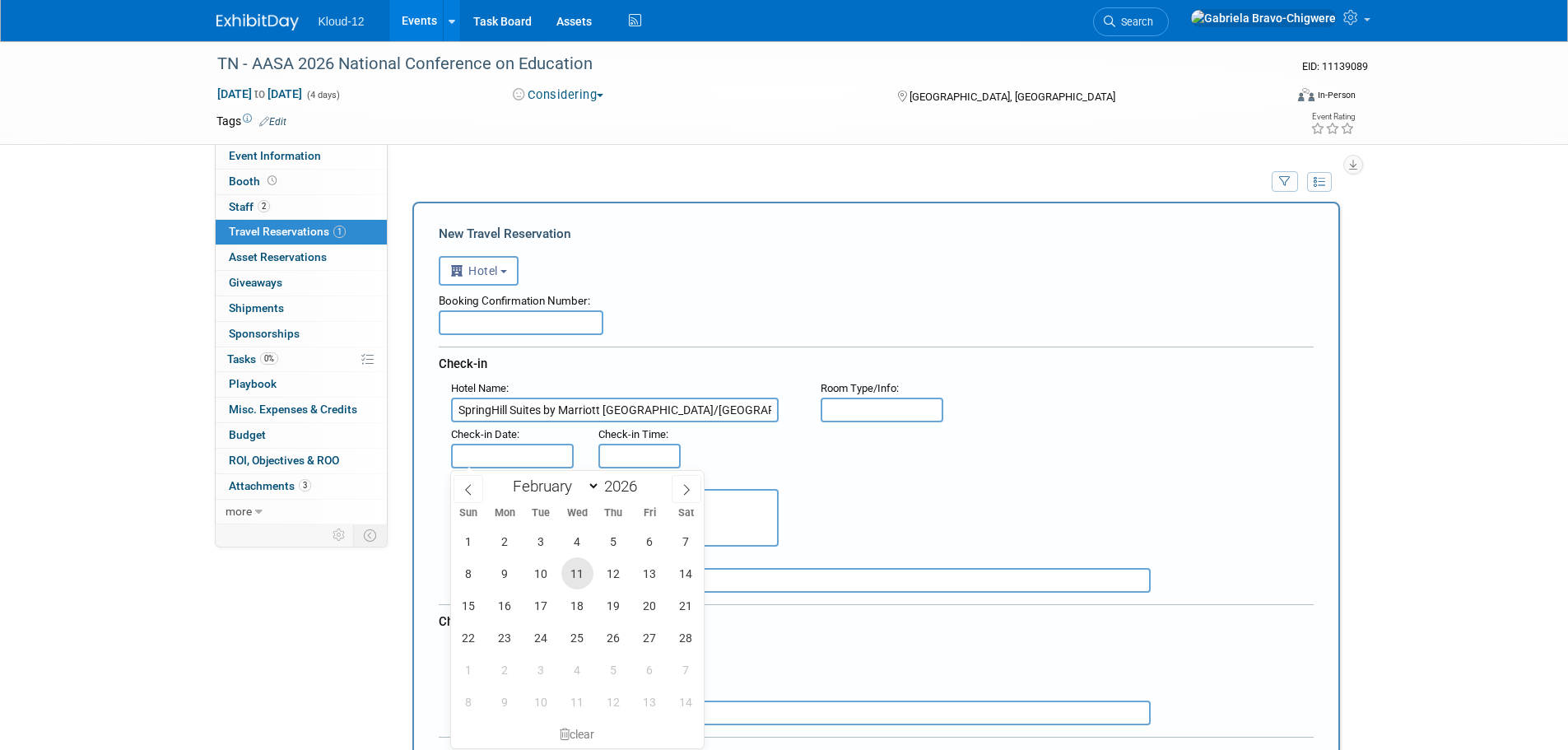
click at [572, 573] on span "11" at bounding box center [577, 573] width 32 height 32
type input "[DATE]"
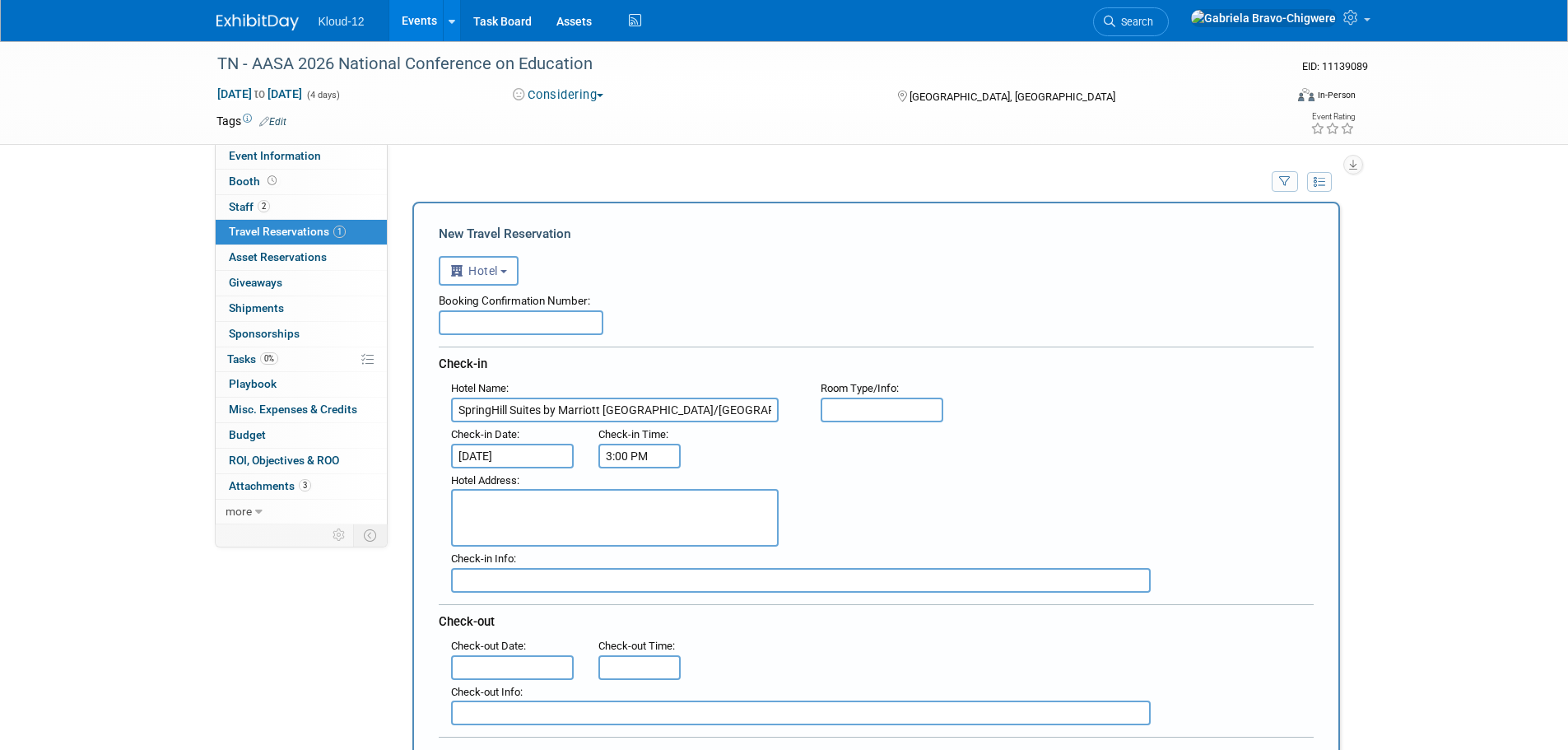
click at [639, 456] on input "3:00 PM" at bounding box center [639, 455] width 82 height 24
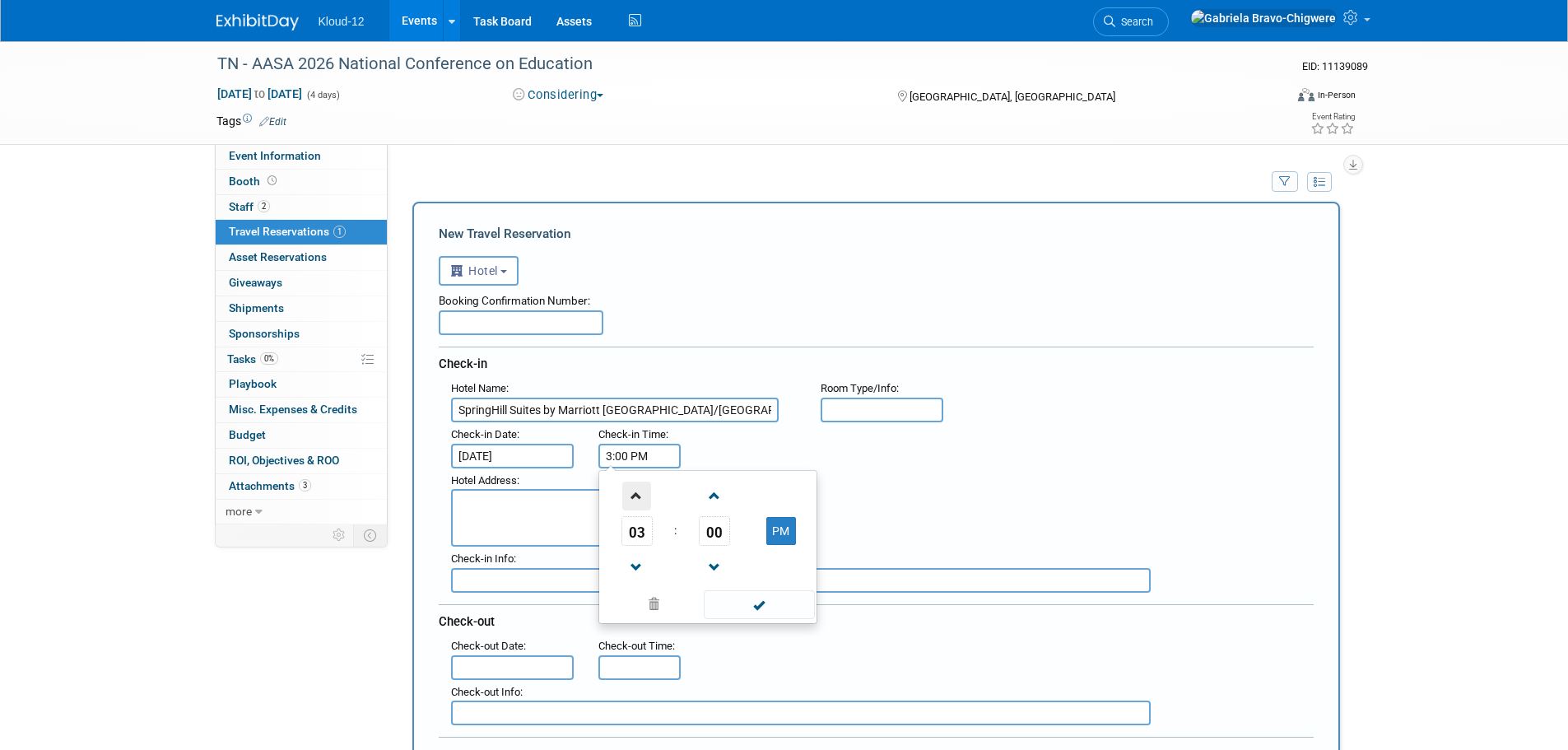
click at [639, 496] on span at bounding box center [637, 496] width 29 height 29
type input "4:00 PM"
drag, startPoint x: 893, startPoint y: 498, endPoint x: 879, endPoint y: 501, distance: 14.3
click at [892, 500] on div "Hotel Address :" at bounding box center [882, 507] width 887 height 79
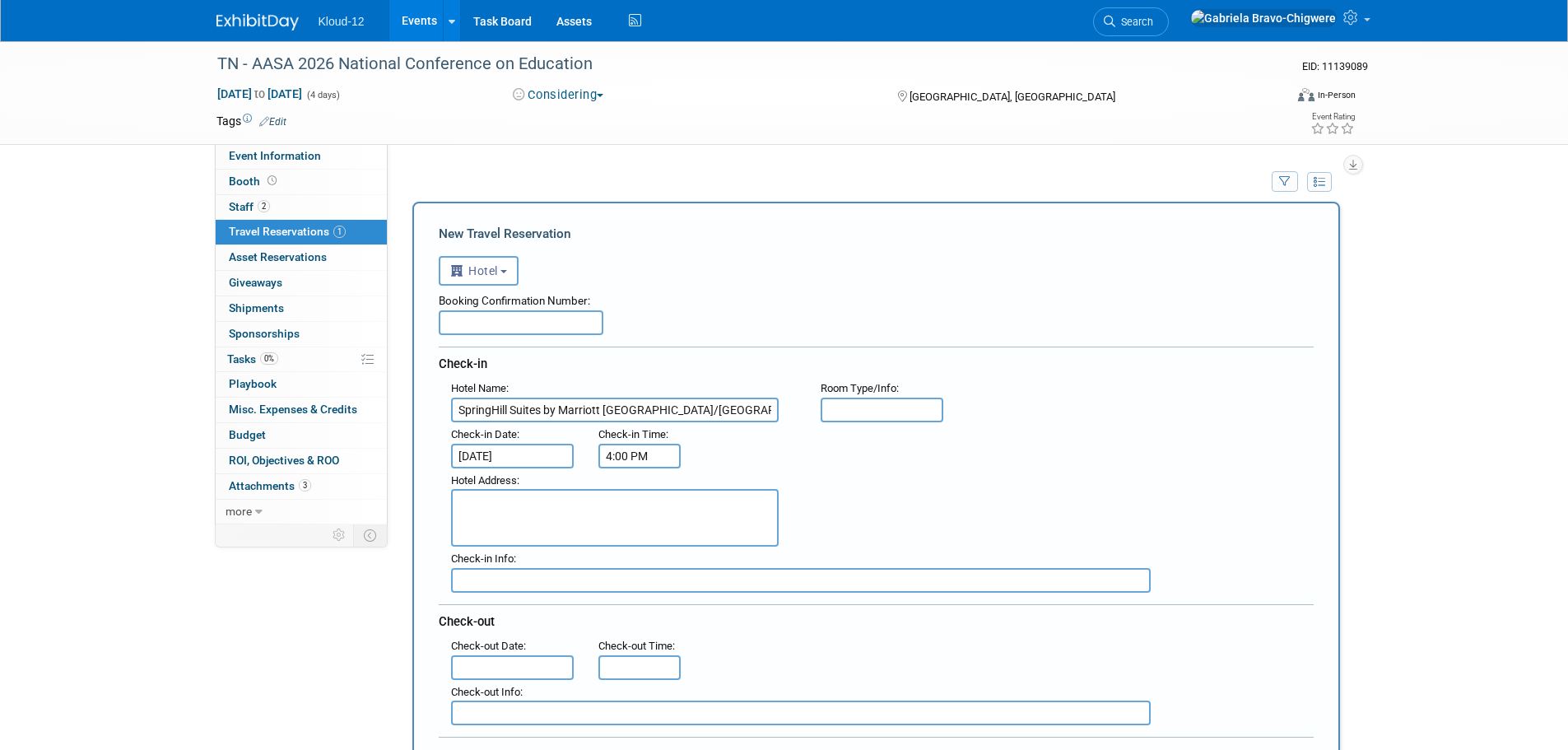
click at [860, 416] on input "text" at bounding box center [882, 409] width 124 height 24
type input "1 king"
click at [487, 503] on textarea at bounding box center [615, 517] width 328 height 58
paste textarea "[STREET_ADDRESS][PERSON_NAME][US_STATE]"
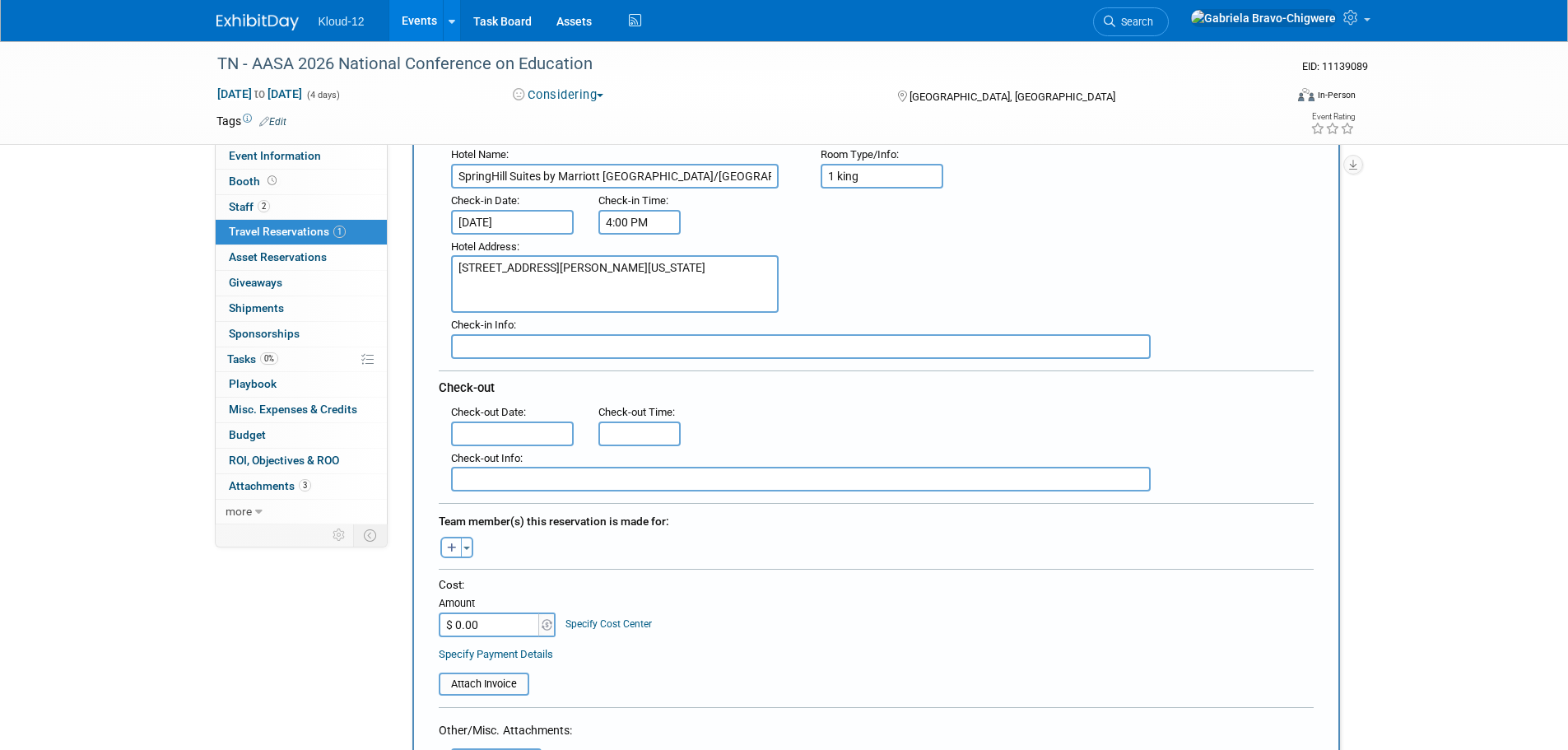
scroll to position [329, 0]
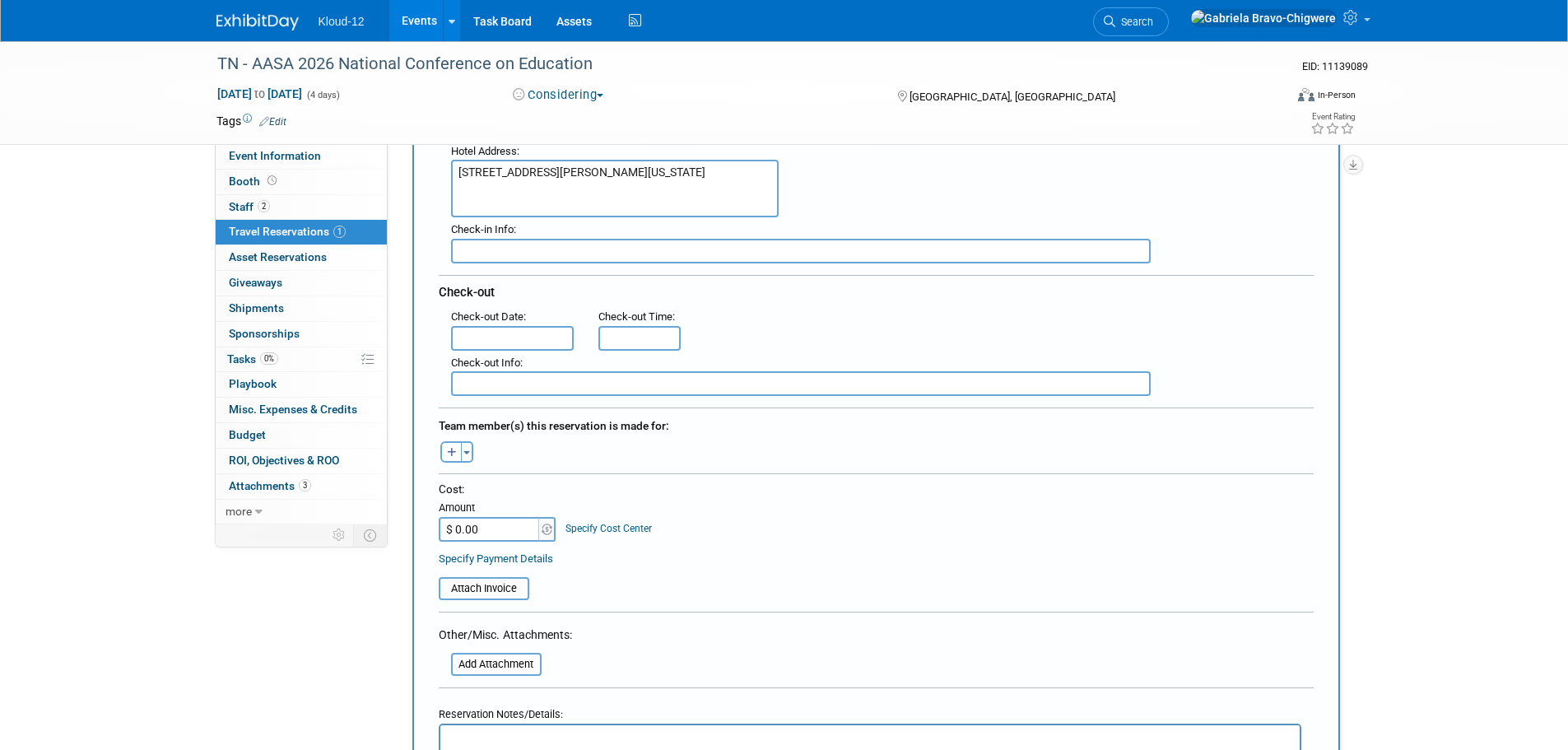
type textarea "[STREET_ADDRESS][PERSON_NAME][US_STATE]"
click at [483, 342] on input "text" at bounding box center [513, 338] width 124 height 24
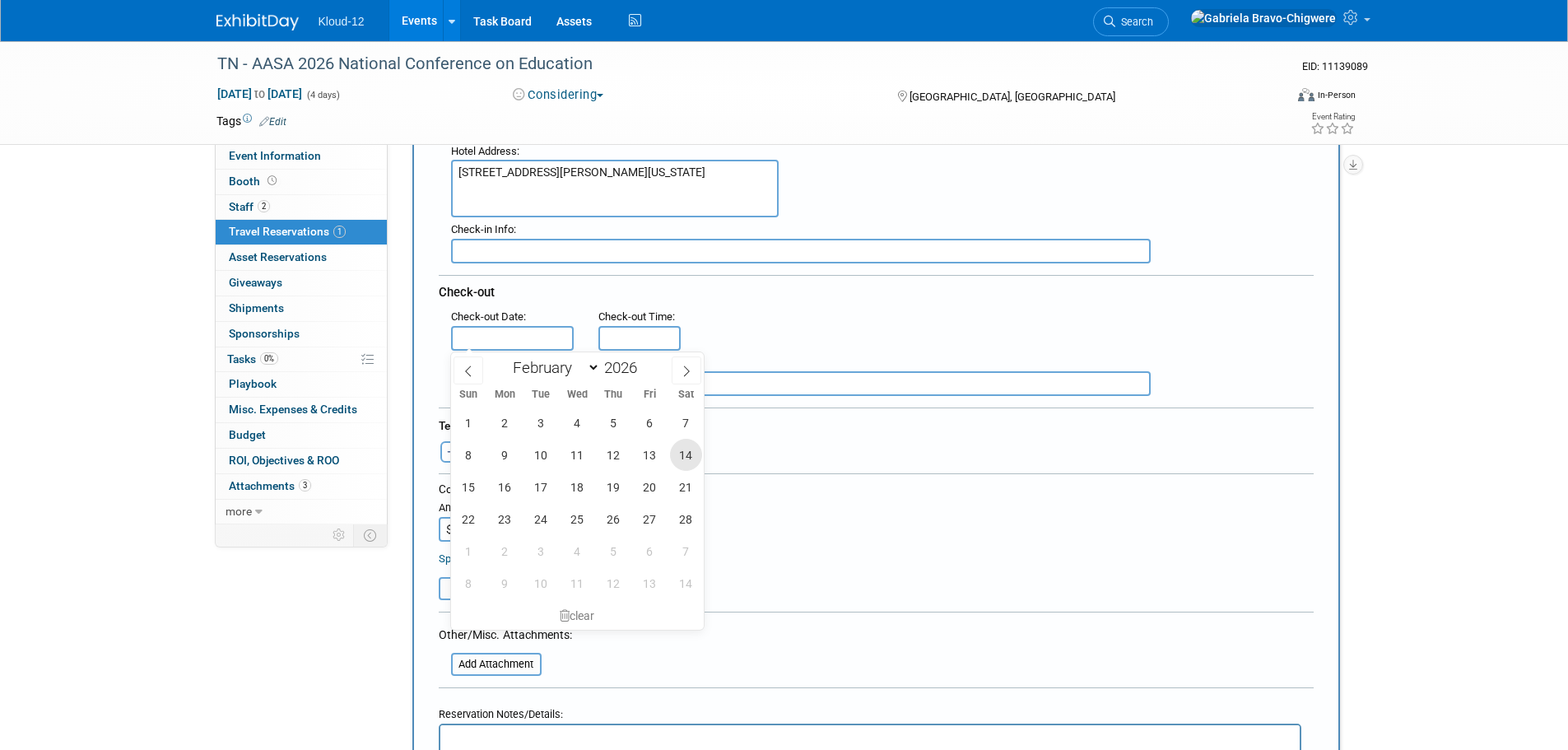
click at [686, 451] on span "14" at bounding box center [686, 454] width 32 height 32
type input "[DATE]"
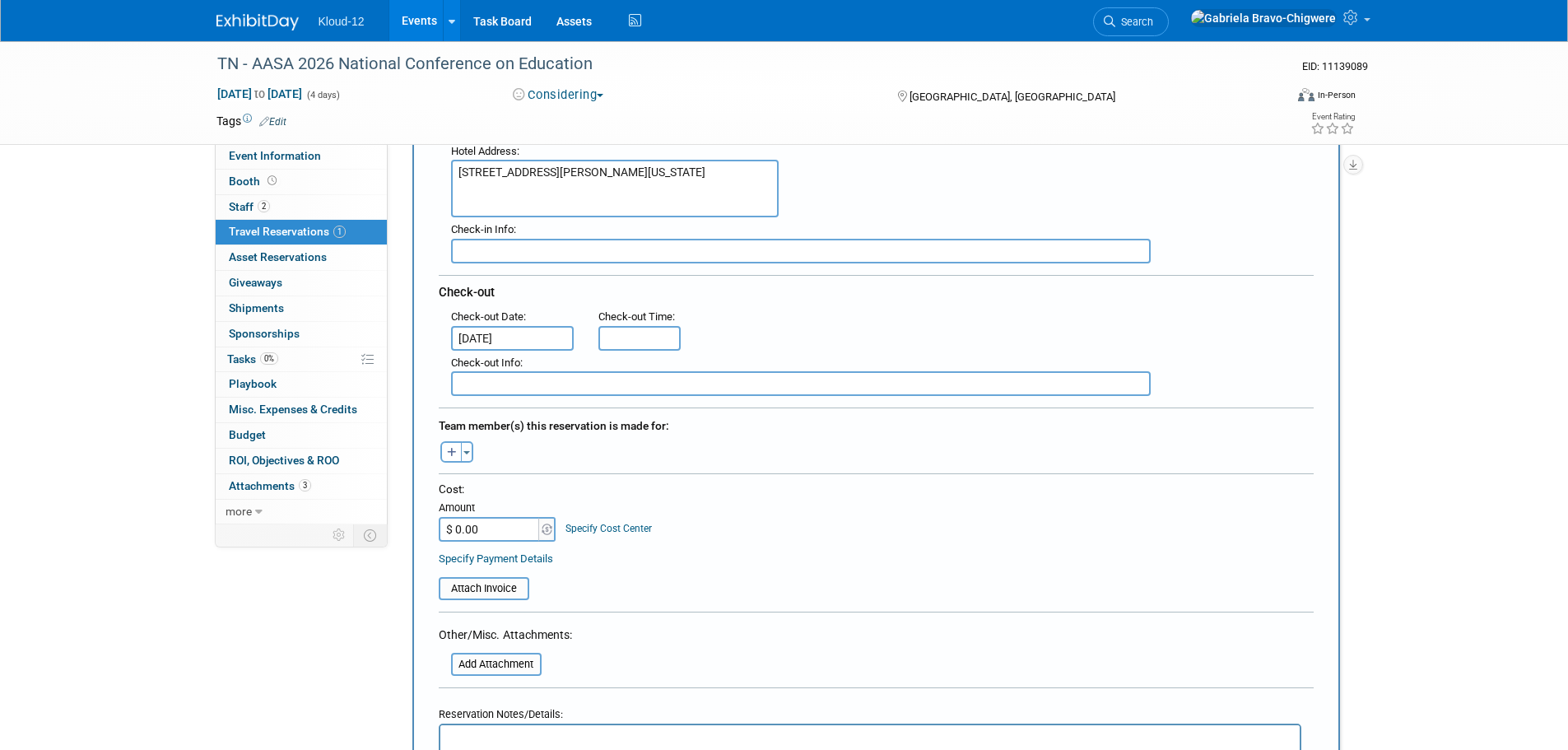
type input "11:00 AM"
click at [620, 345] on input "11:00 AM" at bounding box center [639, 338] width 82 height 24
click at [873, 330] on div ": Check-out Date : [DATE] Check-out Time : 11:00 AM" at bounding box center [882, 327] width 887 height 46
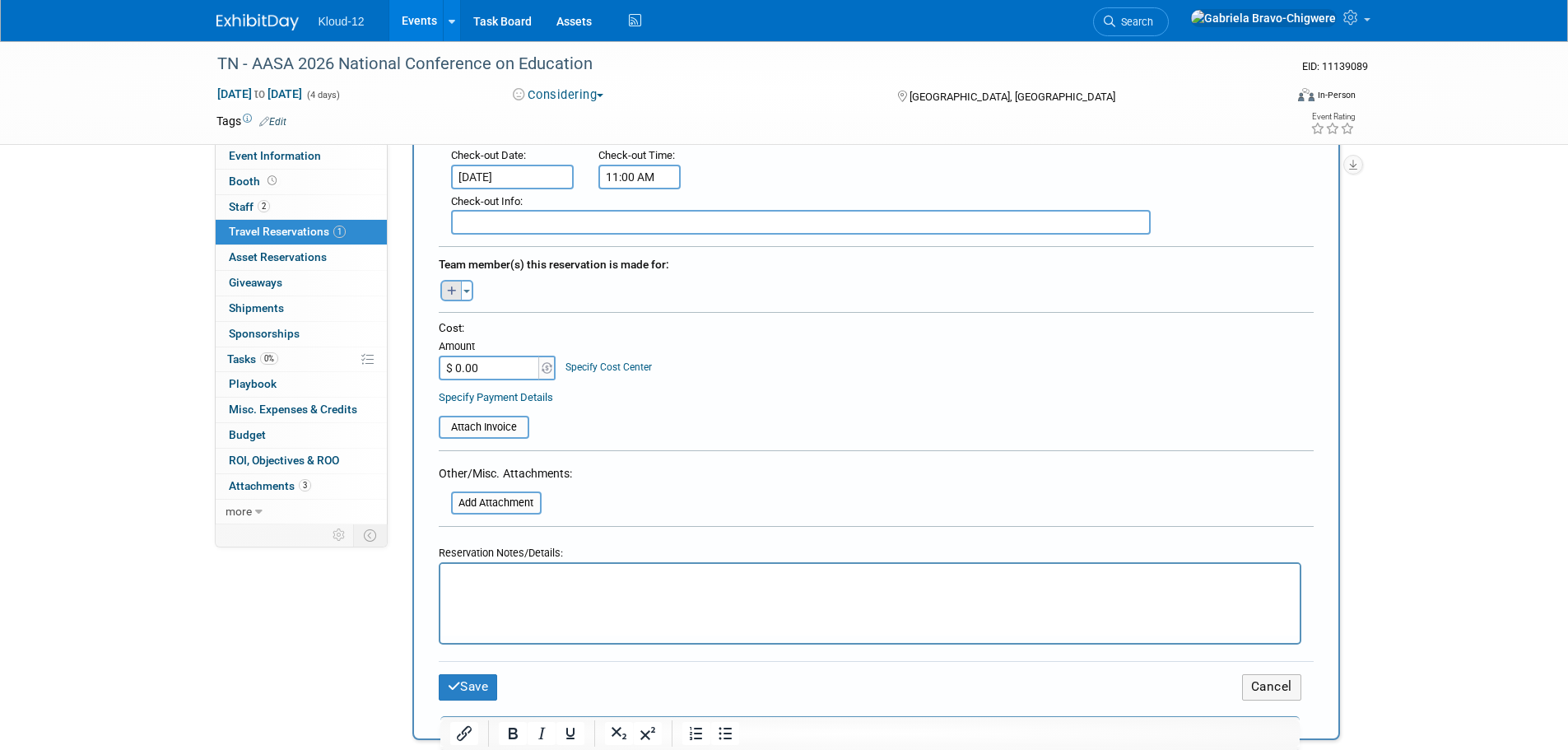
scroll to position [494, 0]
click at [458, 300] on div "Team member(s) this reservation is made for: [PERSON_NAME] remove [PERSON_NAME]…" at bounding box center [876, 272] width 875 height 59
click at [450, 289] on icon "button" at bounding box center [452, 288] width 10 height 11
select select
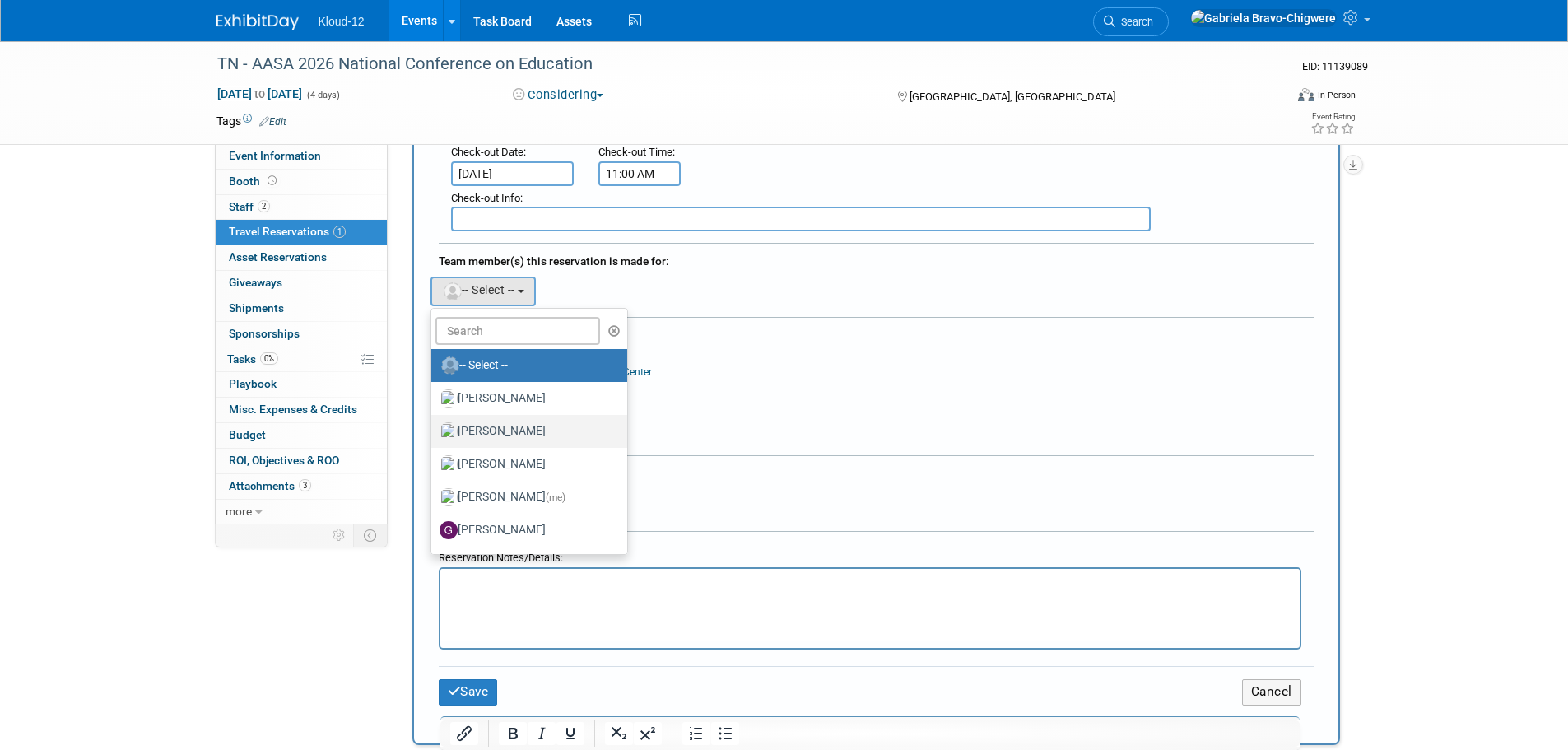
click at [538, 424] on label "[PERSON_NAME]" at bounding box center [525, 431] width 172 height 26
click at [434, 424] on input "[PERSON_NAME]" at bounding box center [429, 429] width 11 height 11
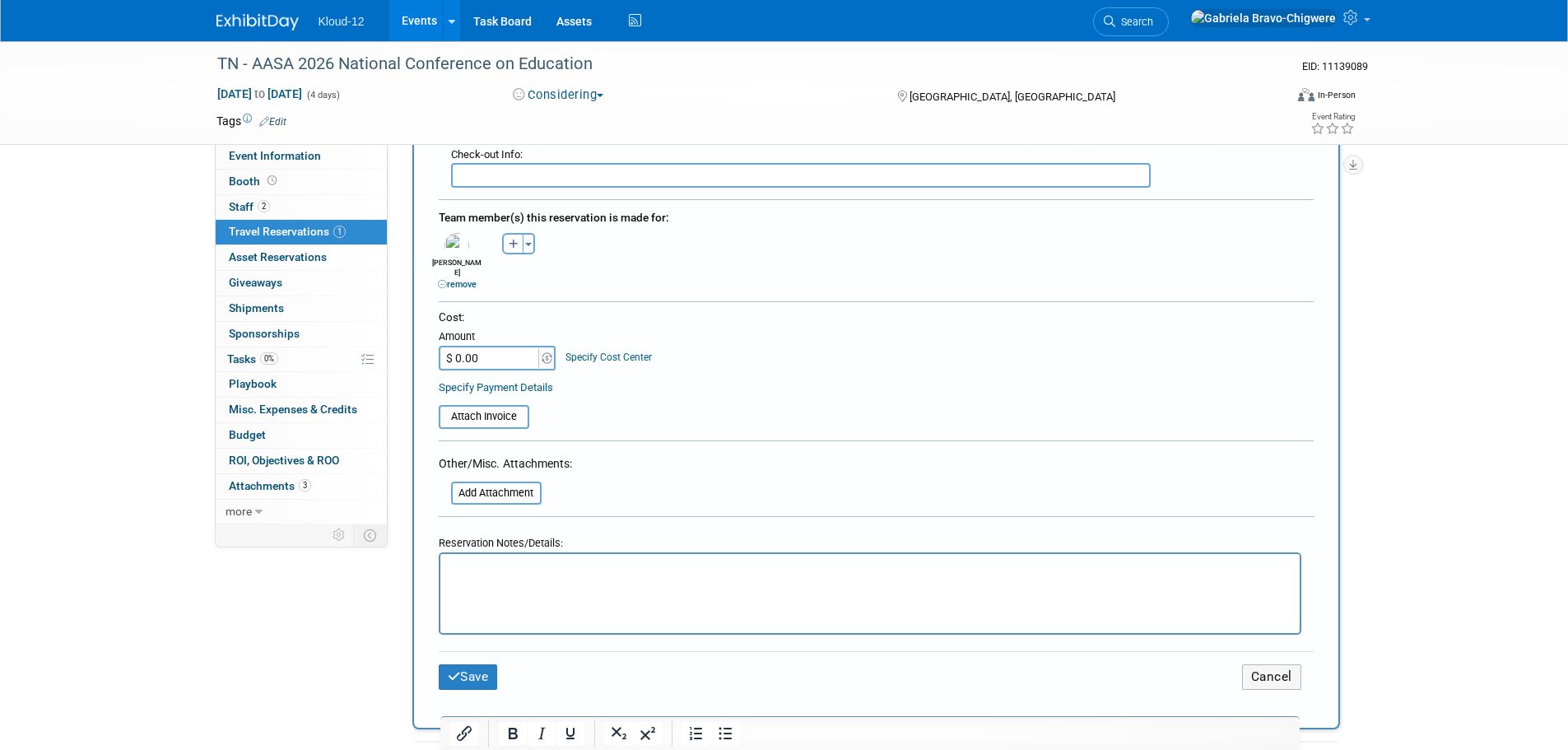
scroll to position [576, 0]
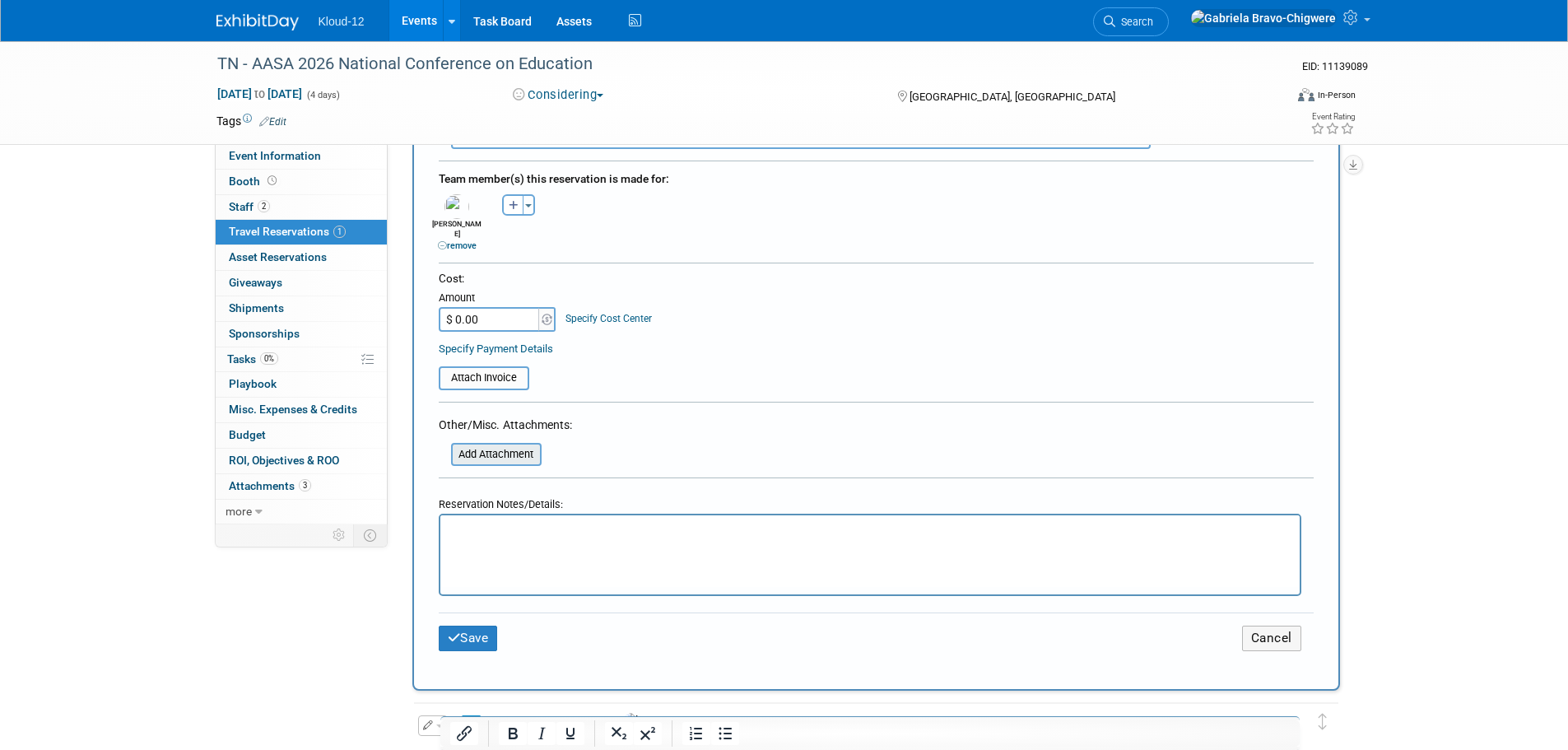
click at [508, 444] on input "file" at bounding box center [442, 454] width 196 height 20
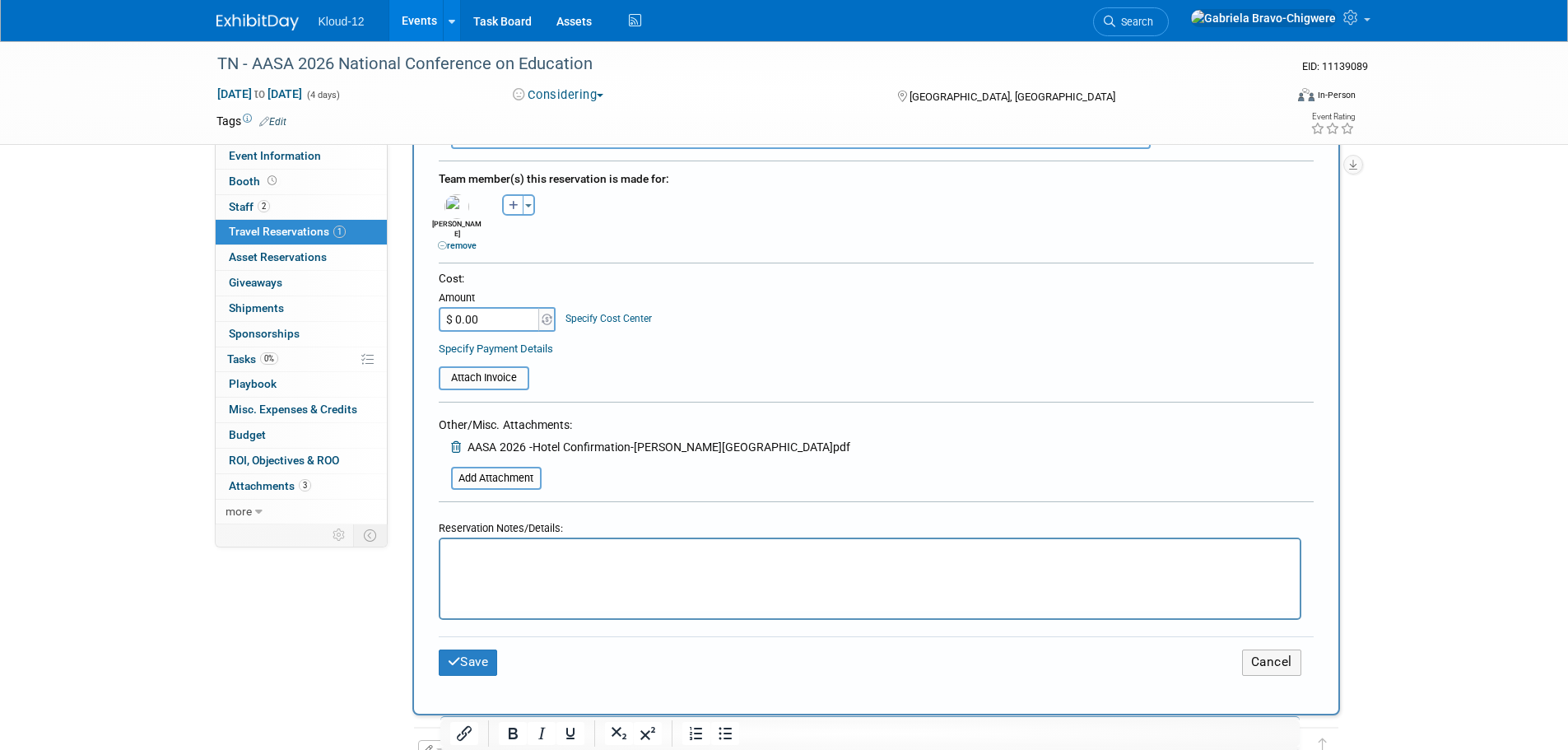
click at [617, 560] on p "Rich Text Area. Press ALT-0 for help." at bounding box center [870, 554] width 840 height 18
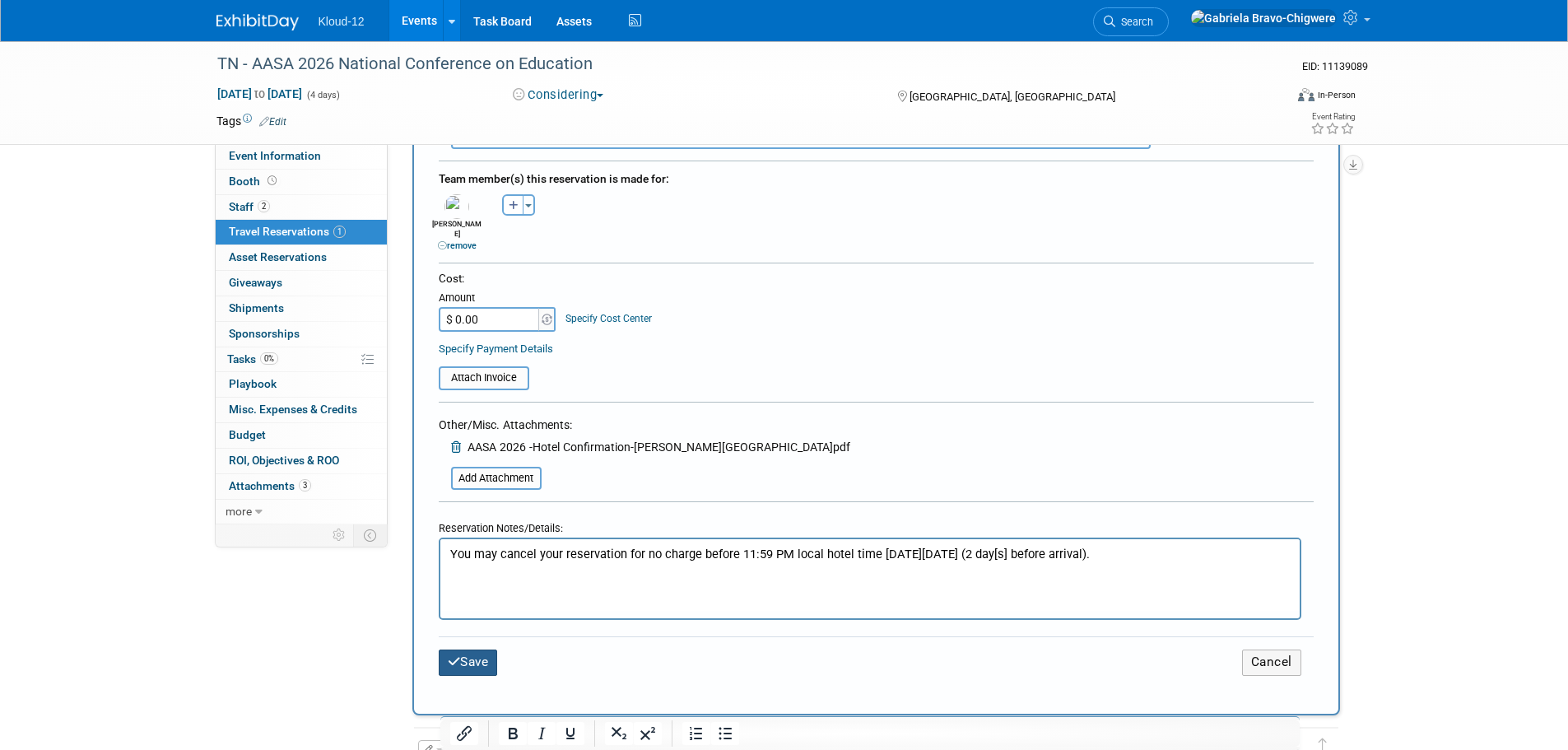
click at [465, 649] on button "Save" at bounding box center [468, 662] width 60 height 25
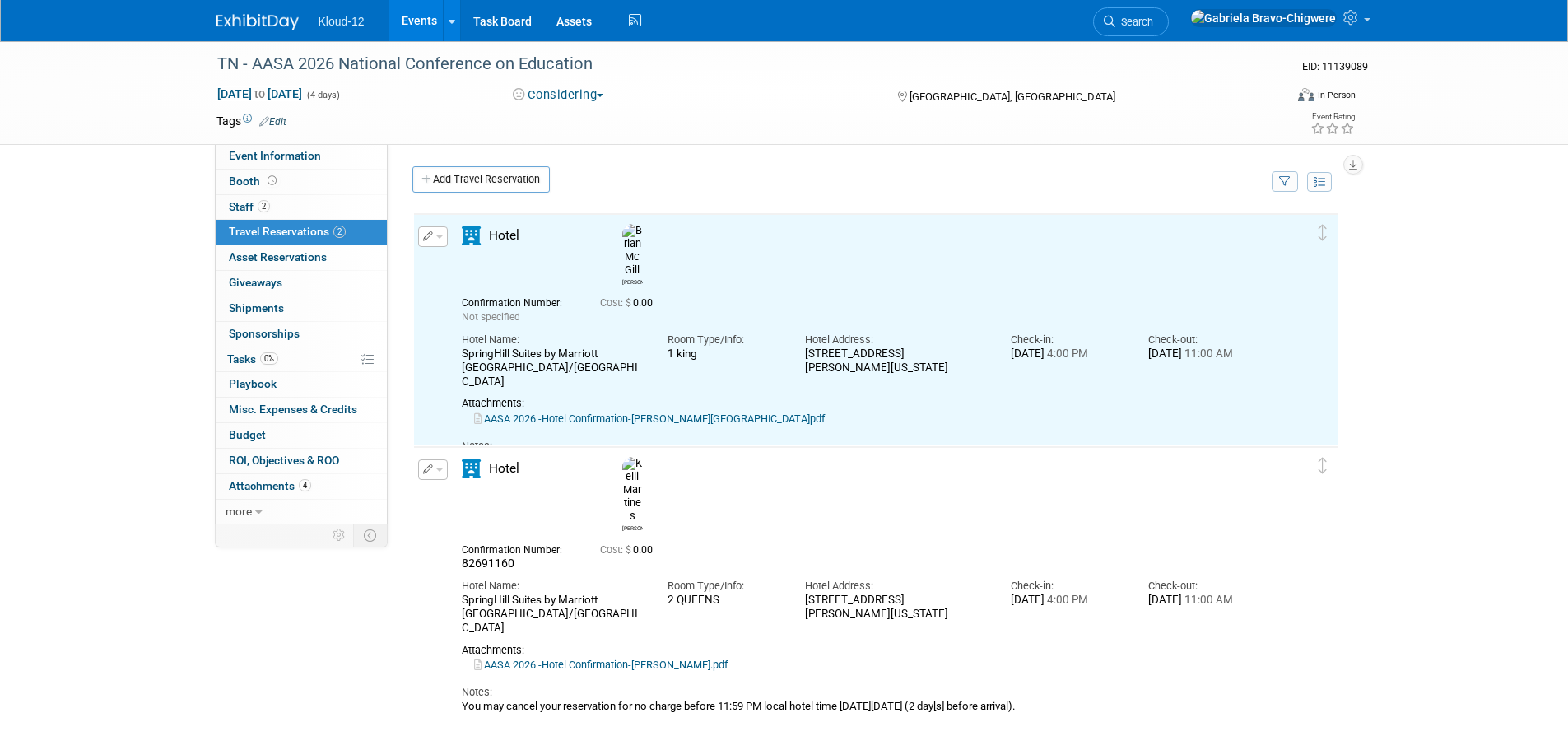
scroll to position [0, 0]
